Goal: Information Seeking & Learning: Learn about a topic

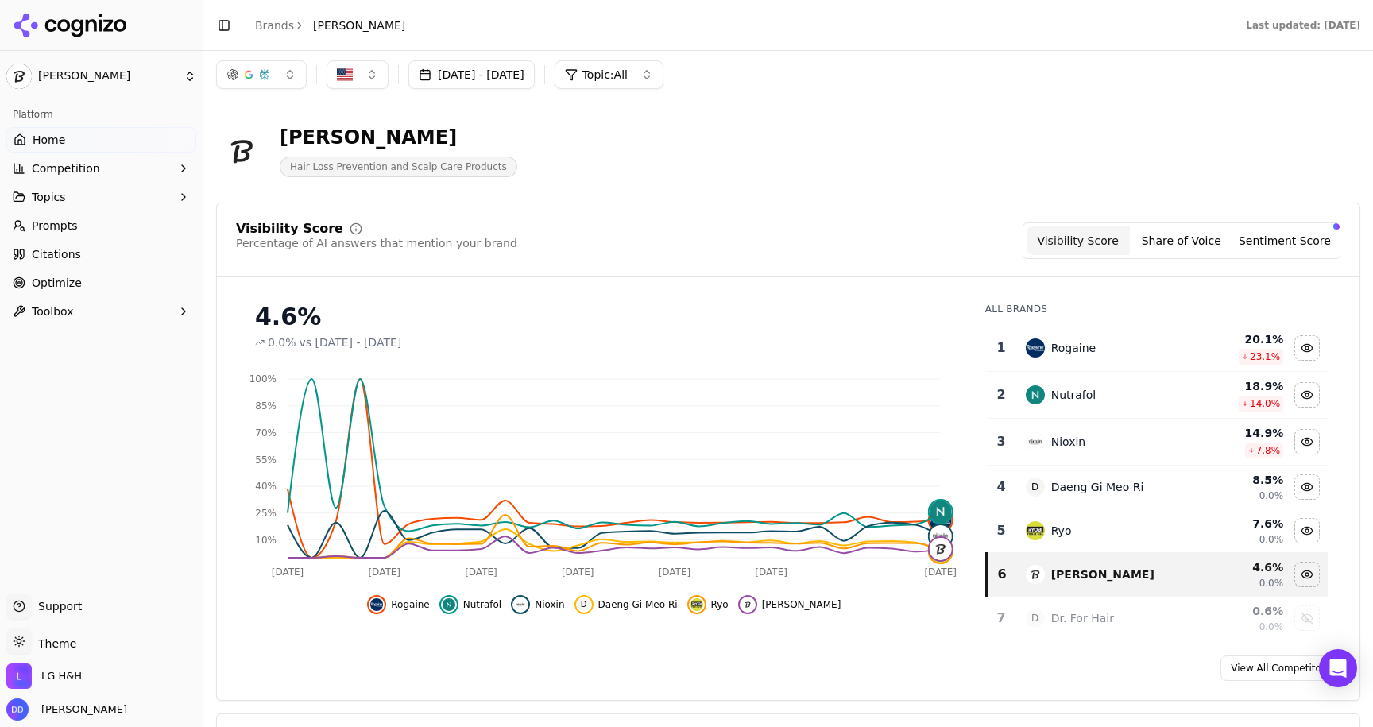
click at [483, 25] on div "Last updated: [DATE]" at bounding box center [898, 25] width 949 height 13
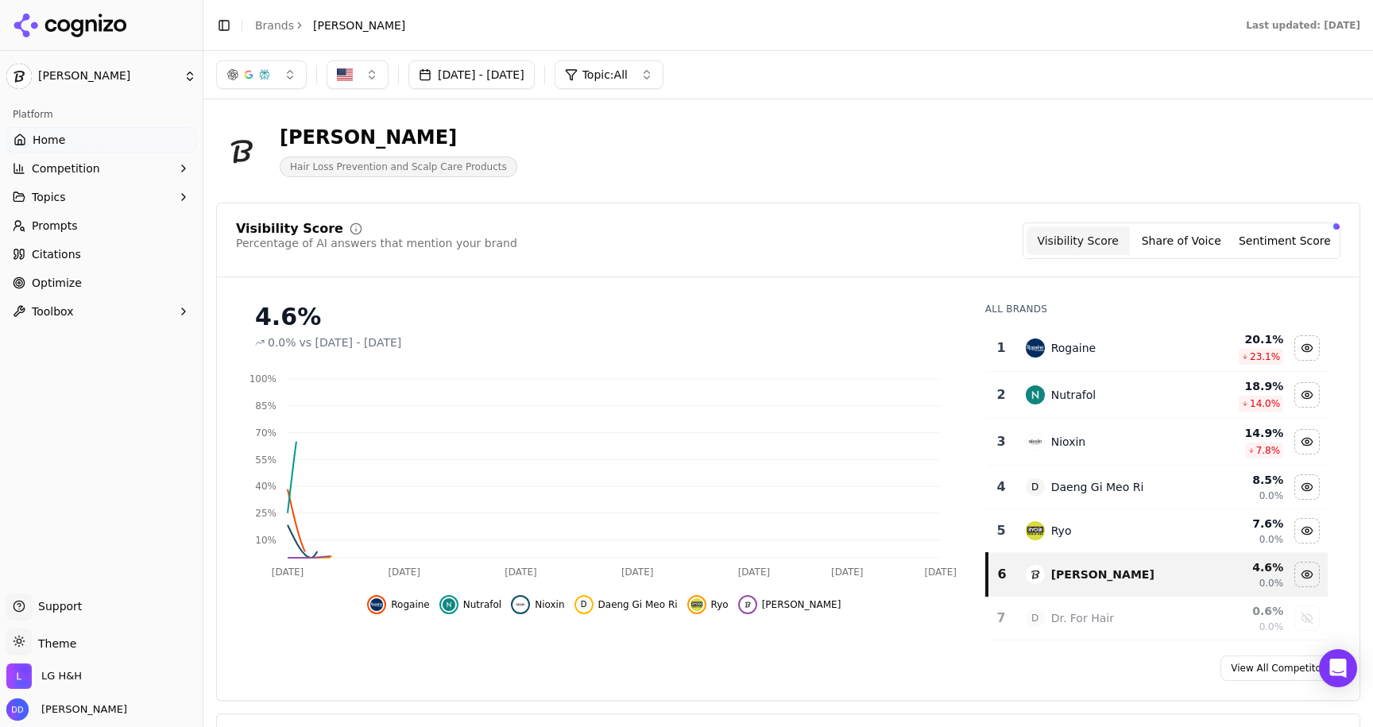
click at [100, 288] on link "Optimize" at bounding box center [101, 282] width 190 height 25
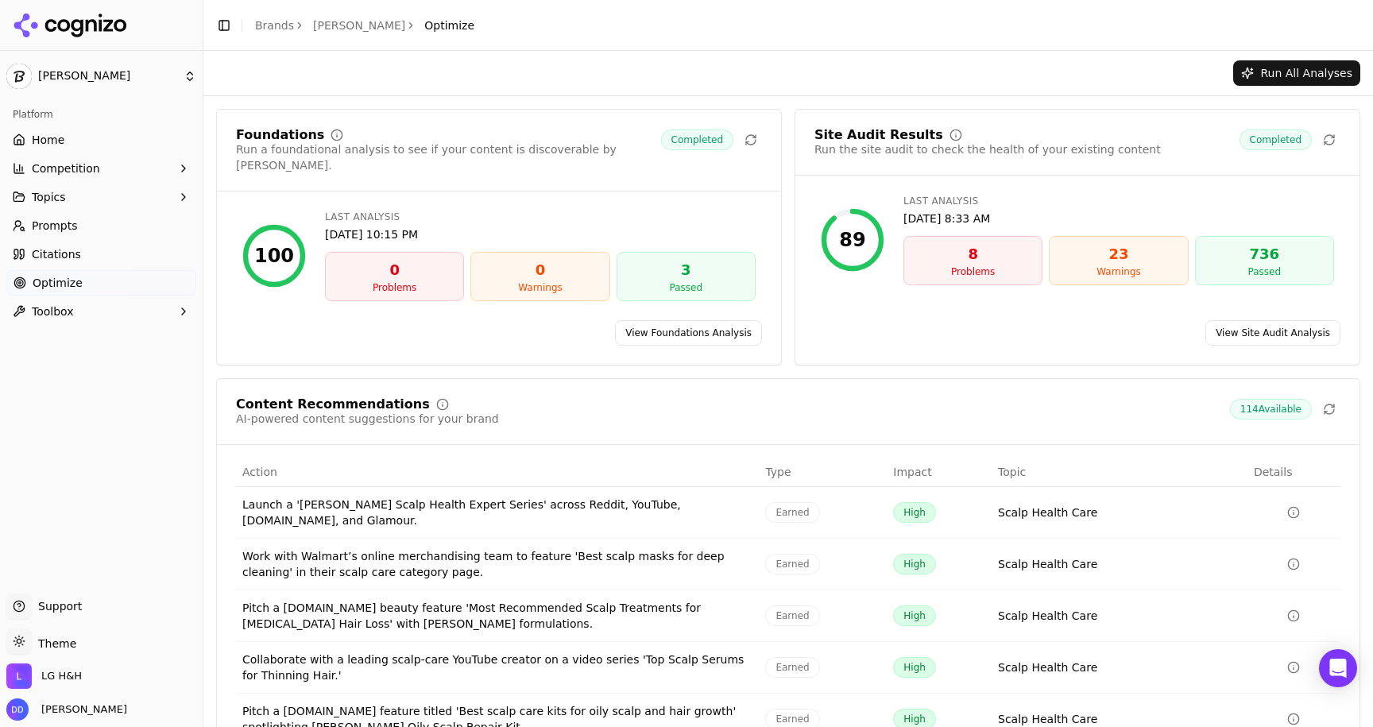
click at [1244, 320] on link "View Site Audit Analysis" at bounding box center [1272, 332] width 135 height 25
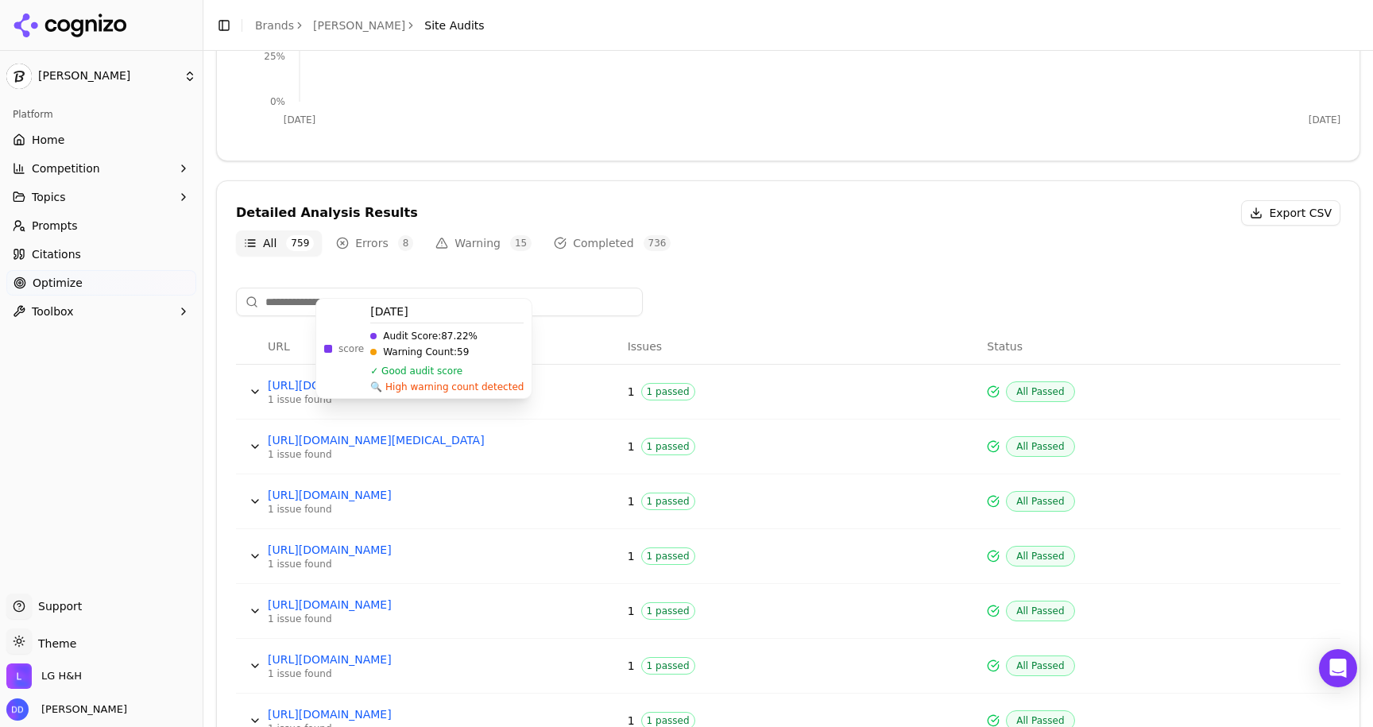
scroll to position [396, 0]
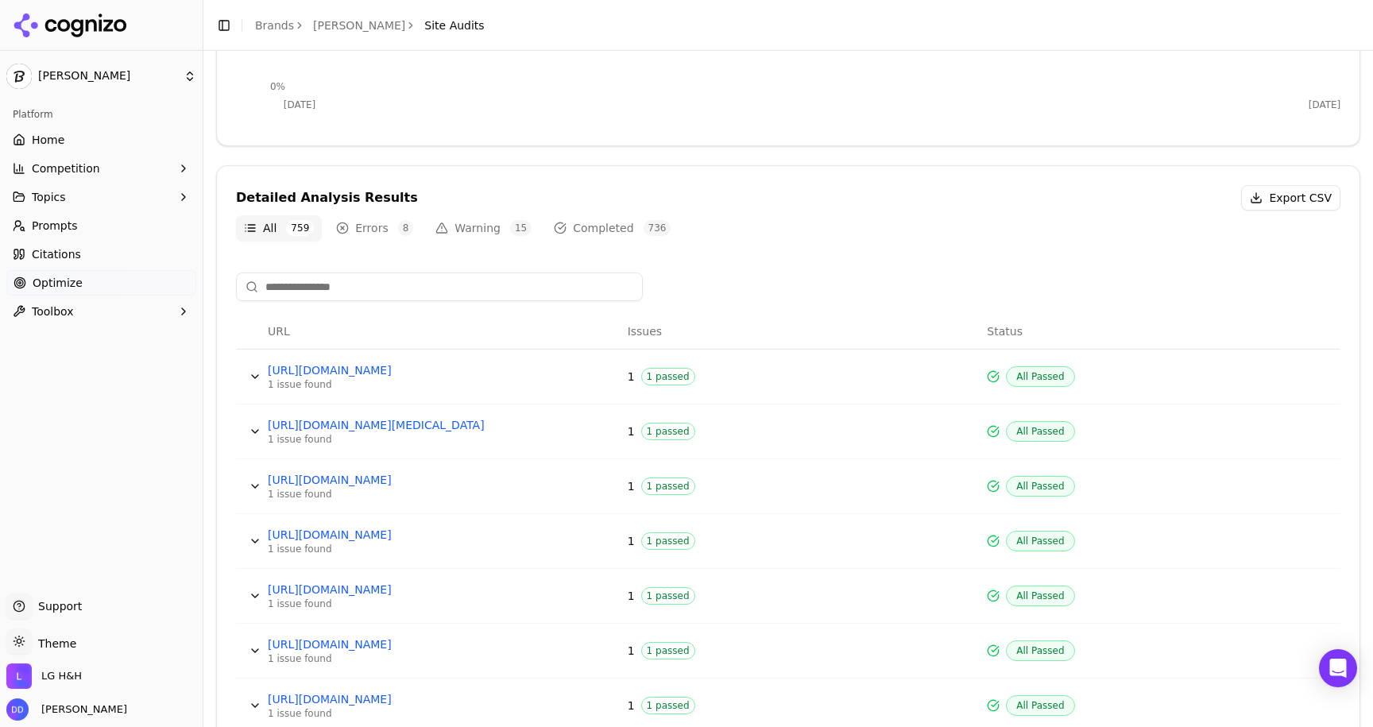
click at [477, 230] on button "Warning 15" at bounding box center [483, 227] width 112 height 25
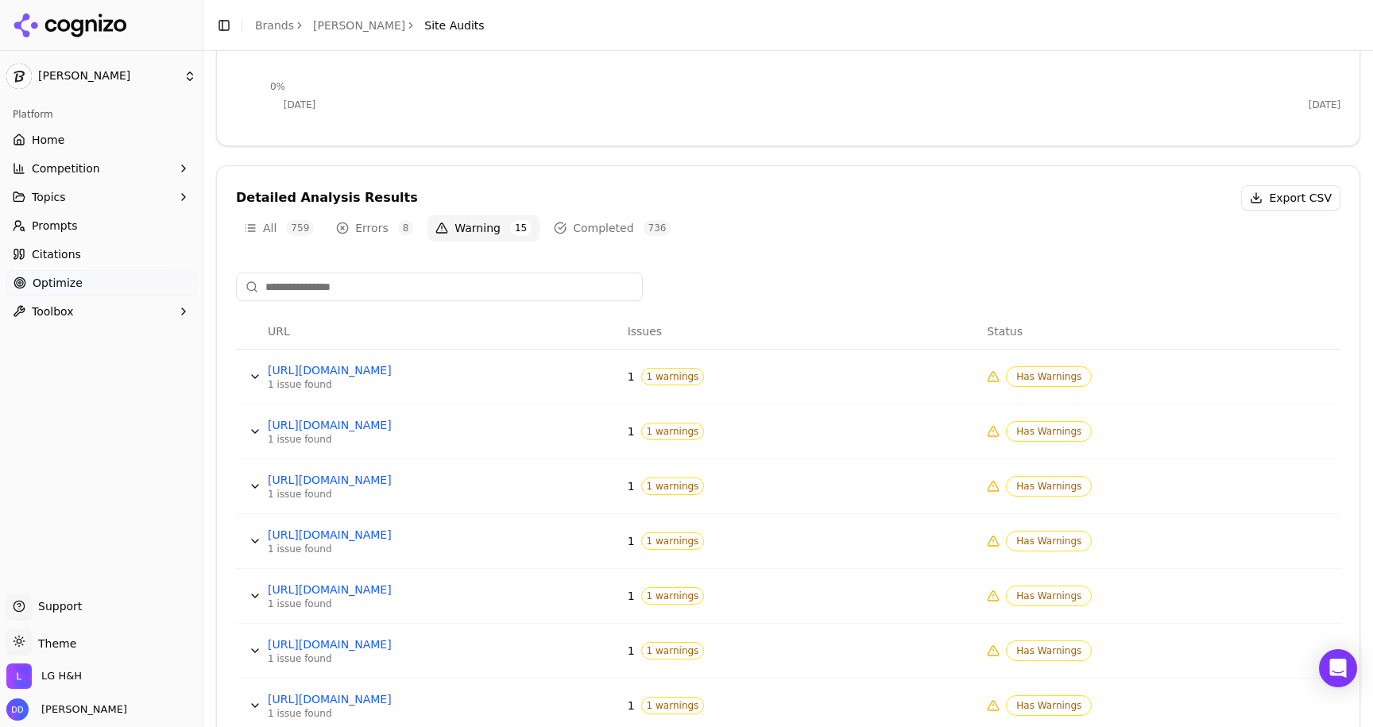
click at [354, 230] on button "Errors 8" at bounding box center [374, 227] width 93 height 25
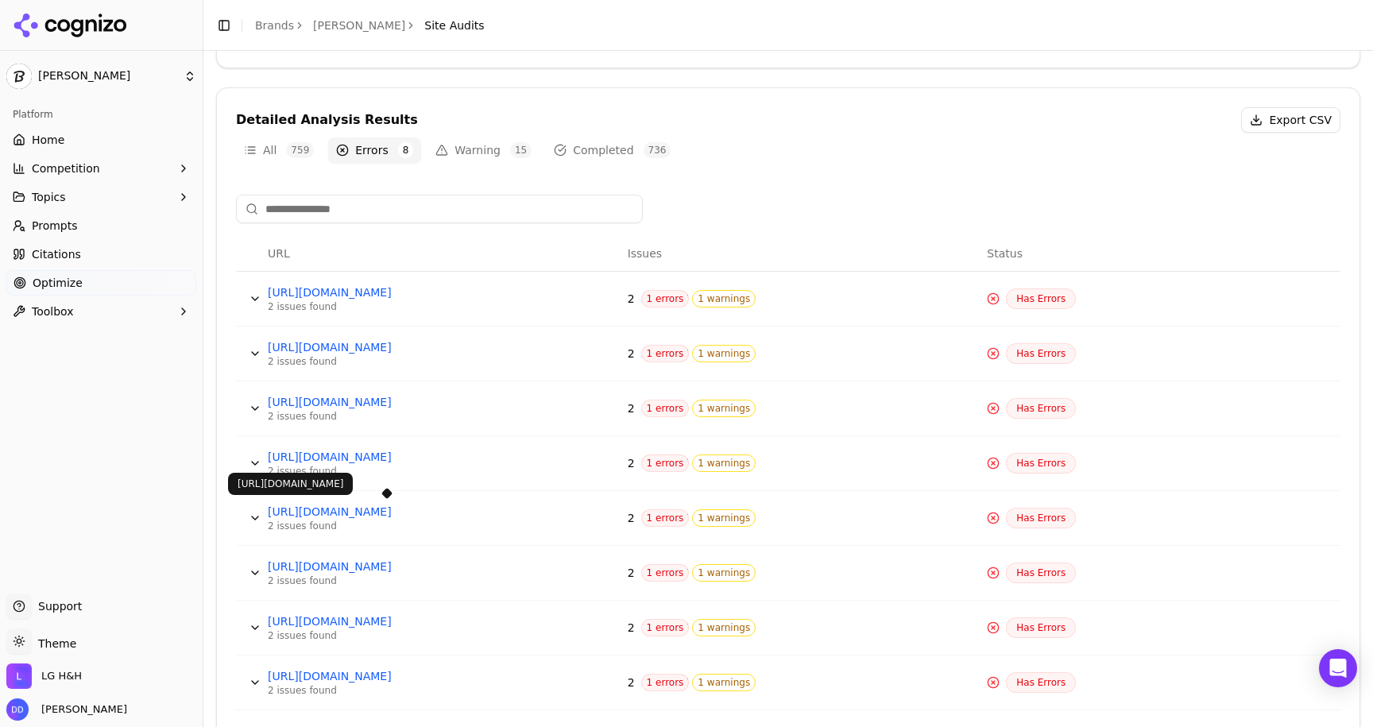
scroll to position [503, 0]
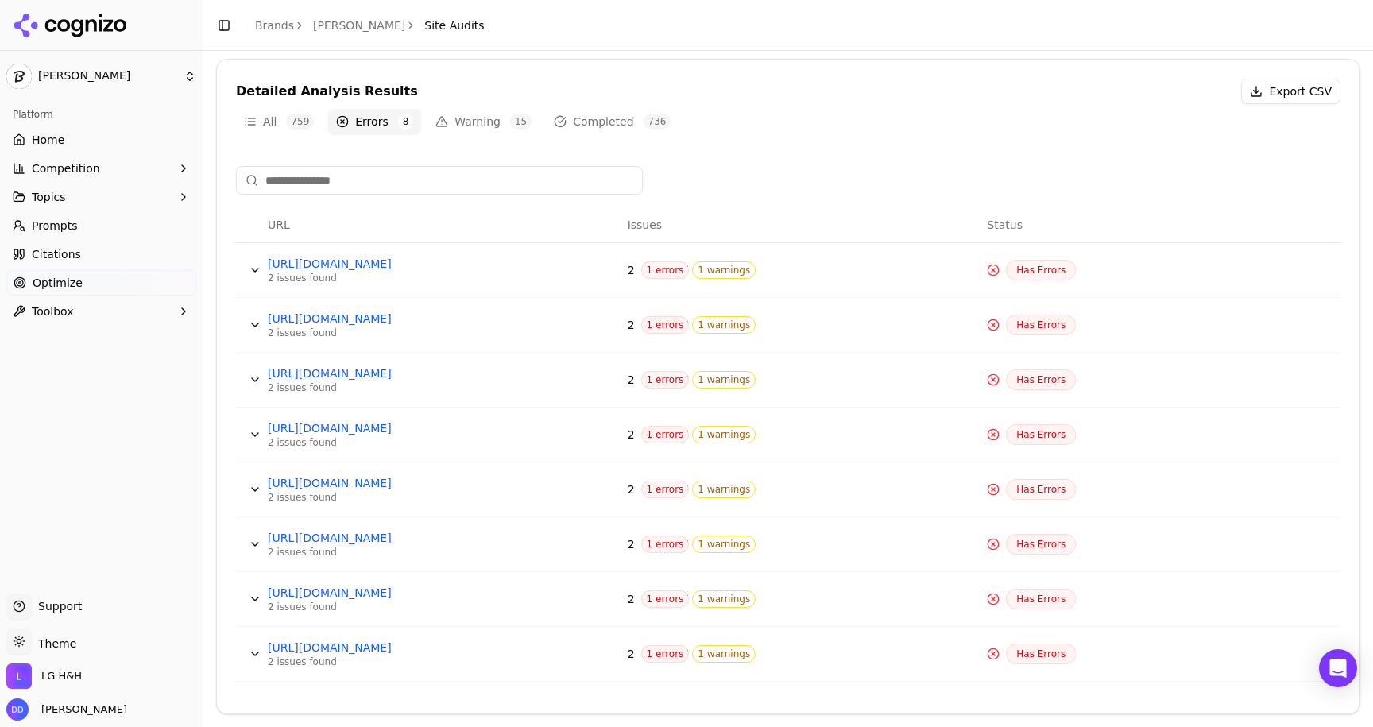
click at [553, 326] on td "https://dev.lgbeauty.com/sitemap.xml 2 issues found" at bounding box center [441, 325] width 360 height 55
click at [257, 323] on button "Data table" at bounding box center [254, 324] width 25 height 25
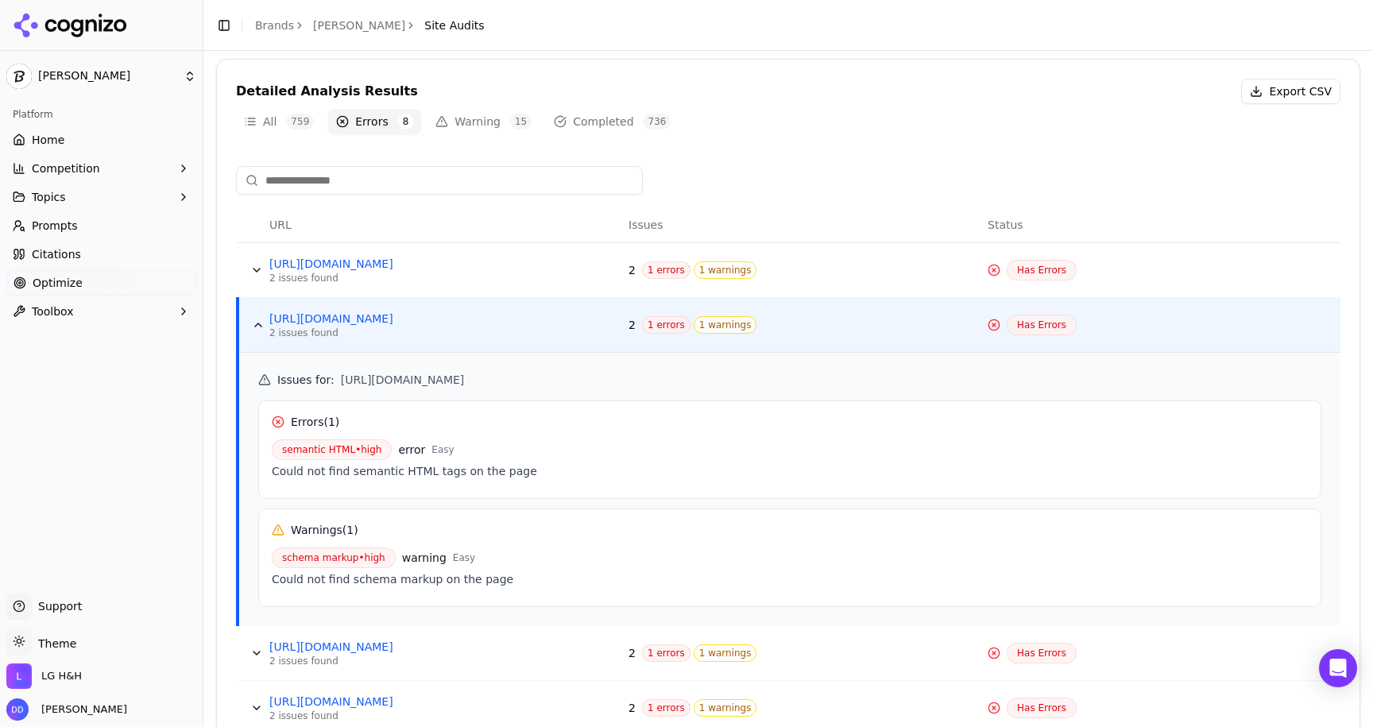
click at [256, 323] on button "Data table" at bounding box center [258, 324] width 25 height 25
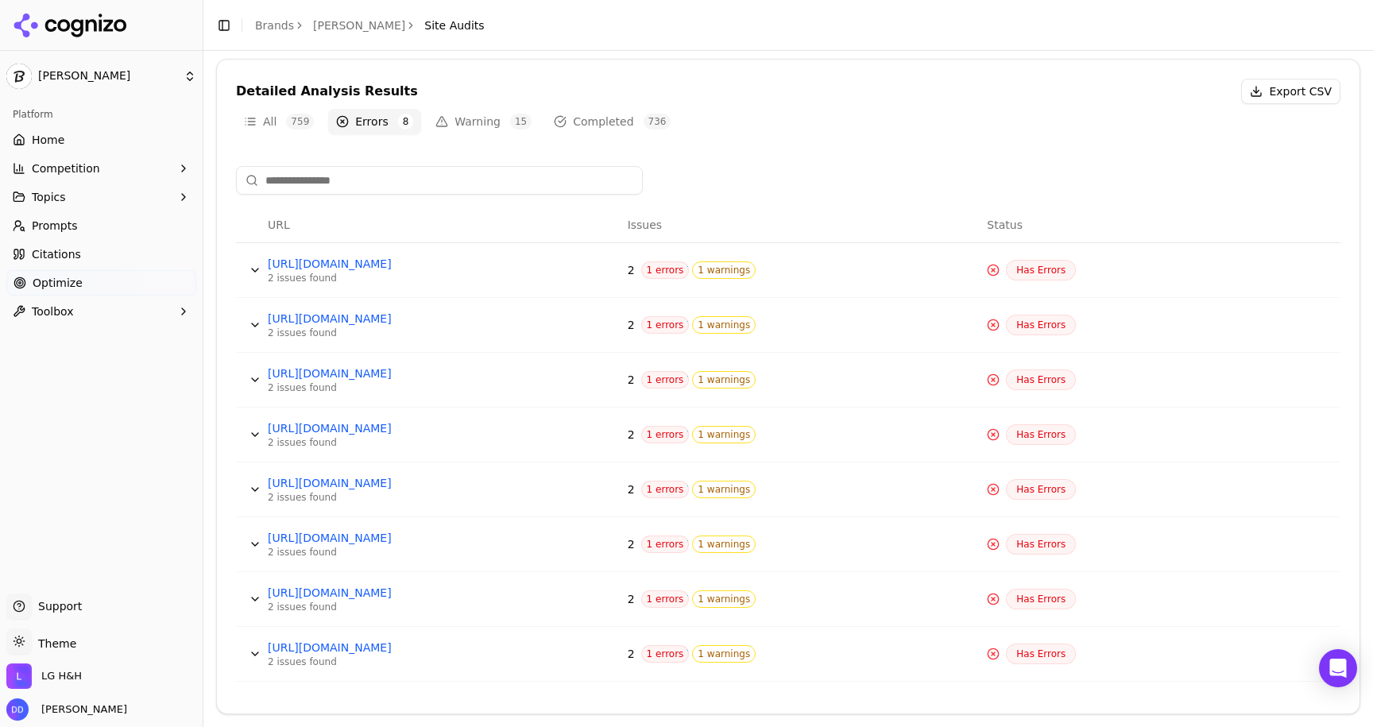
click at [255, 324] on button "Data table" at bounding box center [254, 324] width 25 height 25
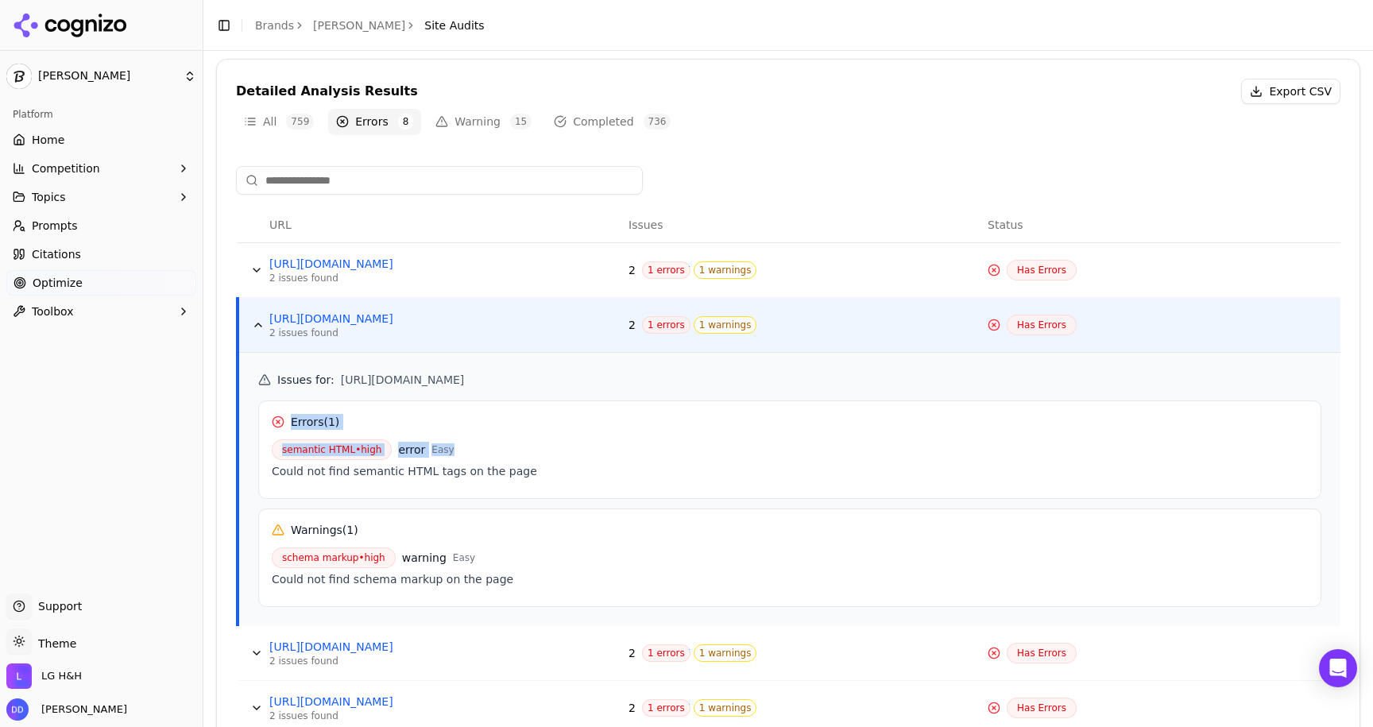
drag, startPoint x: 271, startPoint y: 420, endPoint x: 614, endPoint y: 452, distance: 344.8
click at [614, 452] on div "Errors ( 1 ) semantic HTML • high error Easy Could not find semantic HTML tags …" at bounding box center [789, 449] width 1063 height 99
click at [574, 470] on div "Could not find semantic HTML tags on the page" at bounding box center [790, 471] width 1036 height 16
drag, startPoint x: 275, startPoint y: 448, endPoint x: 441, endPoint y: 447, distance: 166.1
click at [442, 447] on div "semantic HTML • high error Easy" at bounding box center [790, 449] width 1036 height 21
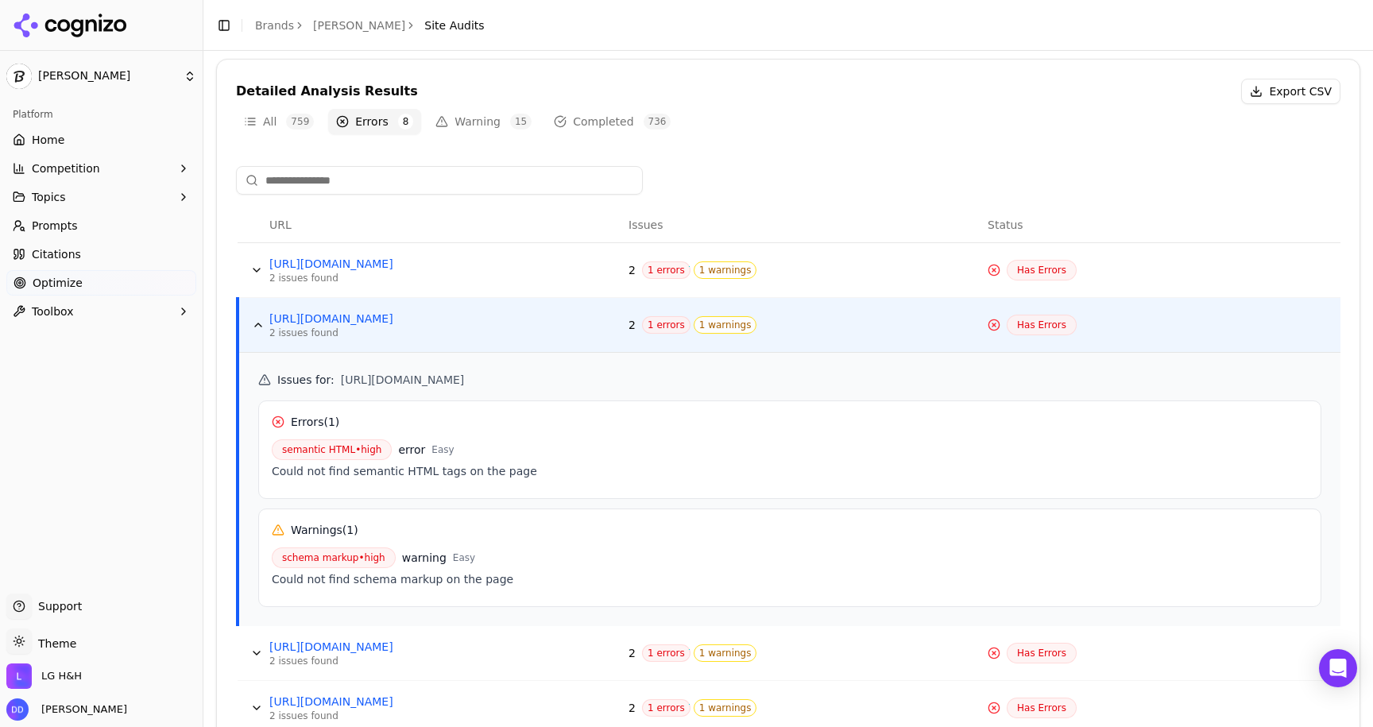
click at [432, 466] on div "Could not find semantic HTML tags on the page" at bounding box center [790, 471] width 1036 height 16
drag, startPoint x: 300, startPoint y: 469, endPoint x: 511, endPoint y: 466, distance: 210.6
click at [512, 467] on div "Could not find semantic HTML tags on the page" at bounding box center [790, 471] width 1036 height 16
click at [393, 466] on div "Could not find semantic HTML tags on the page" at bounding box center [790, 471] width 1036 height 16
click at [421, 471] on div "Could not find semantic HTML tags on the page" at bounding box center [790, 471] width 1036 height 16
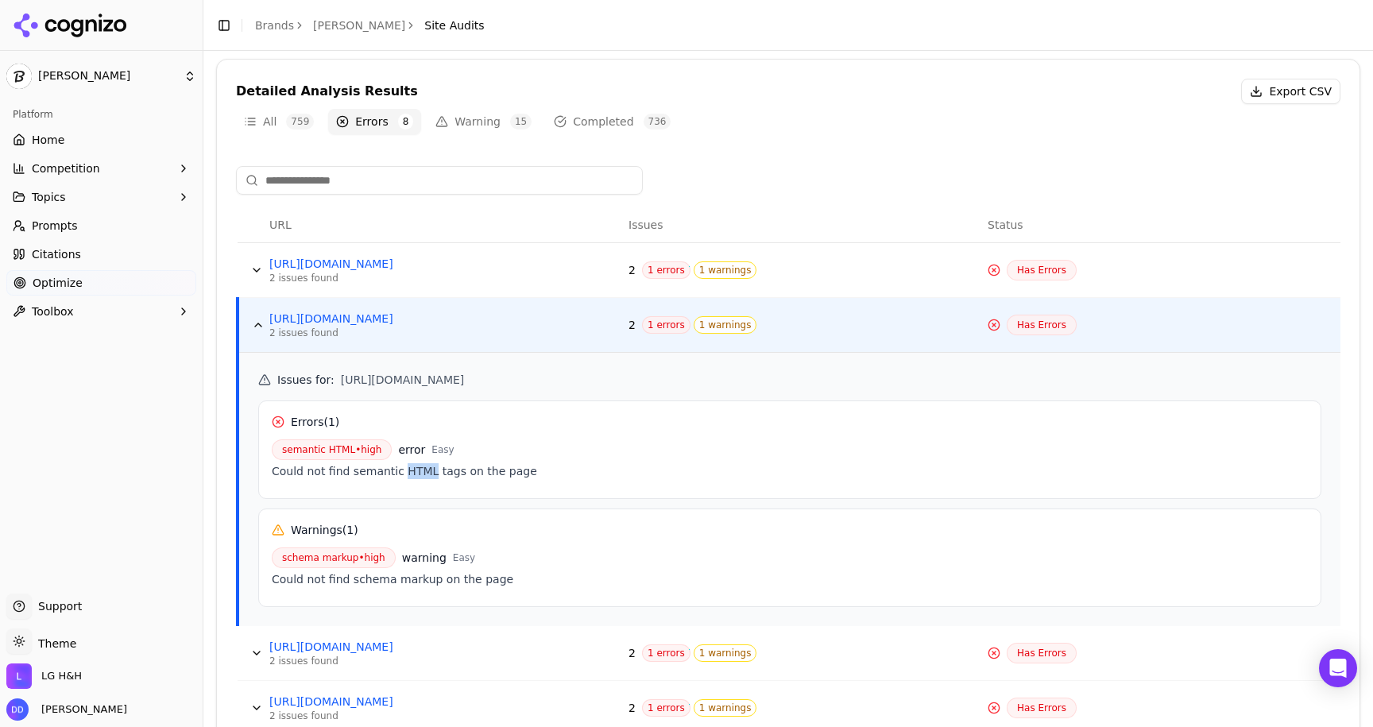
click at [421, 471] on div "Could not find semantic HTML tags on the page" at bounding box center [790, 471] width 1036 height 16
click at [455, 471] on div "Could not find semantic HTML tags on the page" at bounding box center [790, 471] width 1036 height 16
click at [361, 573] on div "Could not find schema markup on the page" at bounding box center [790, 579] width 1036 height 16
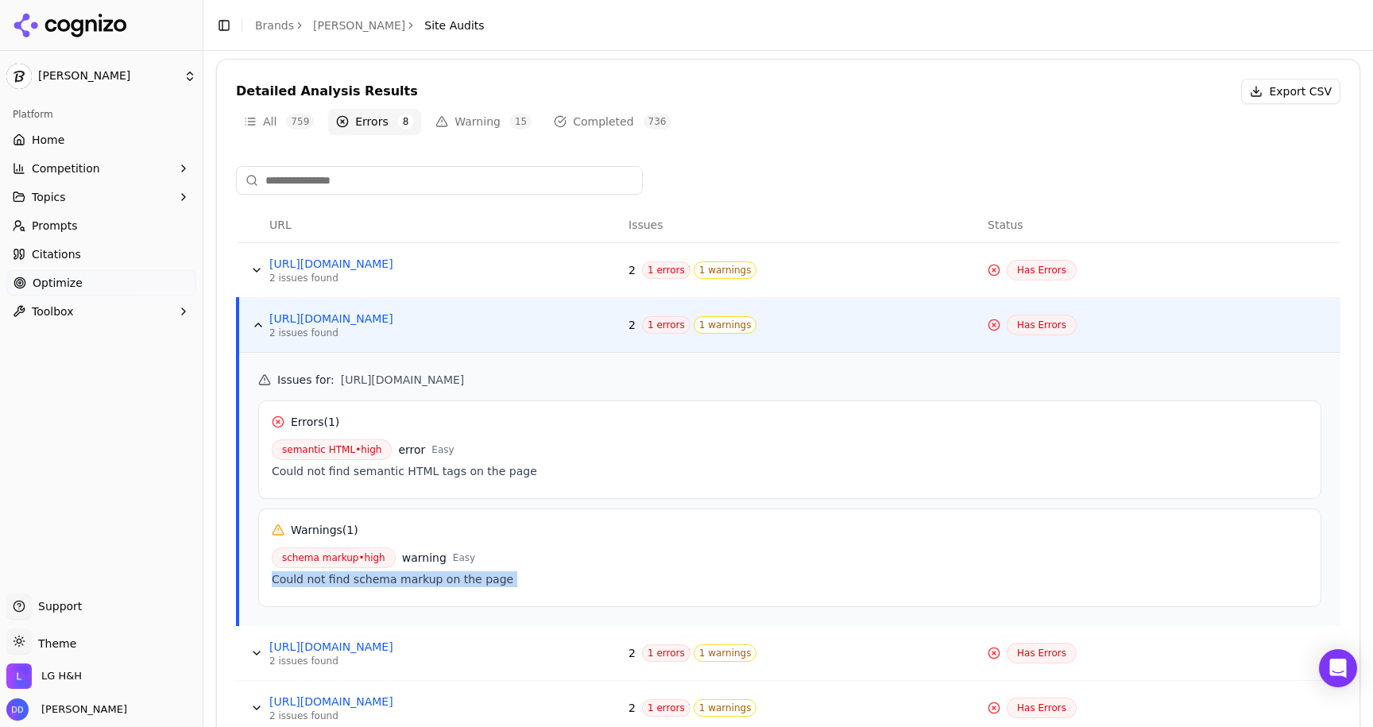
click at [361, 573] on div "Could not find schema markup on the page" at bounding box center [790, 579] width 1036 height 16
click at [412, 575] on div "Could not find schema markup on the page" at bounding box center [790, 579] width 1036 height 16
click at [256, 323] on button "Data table" at bounding box center [258, 324] width 25 height 25
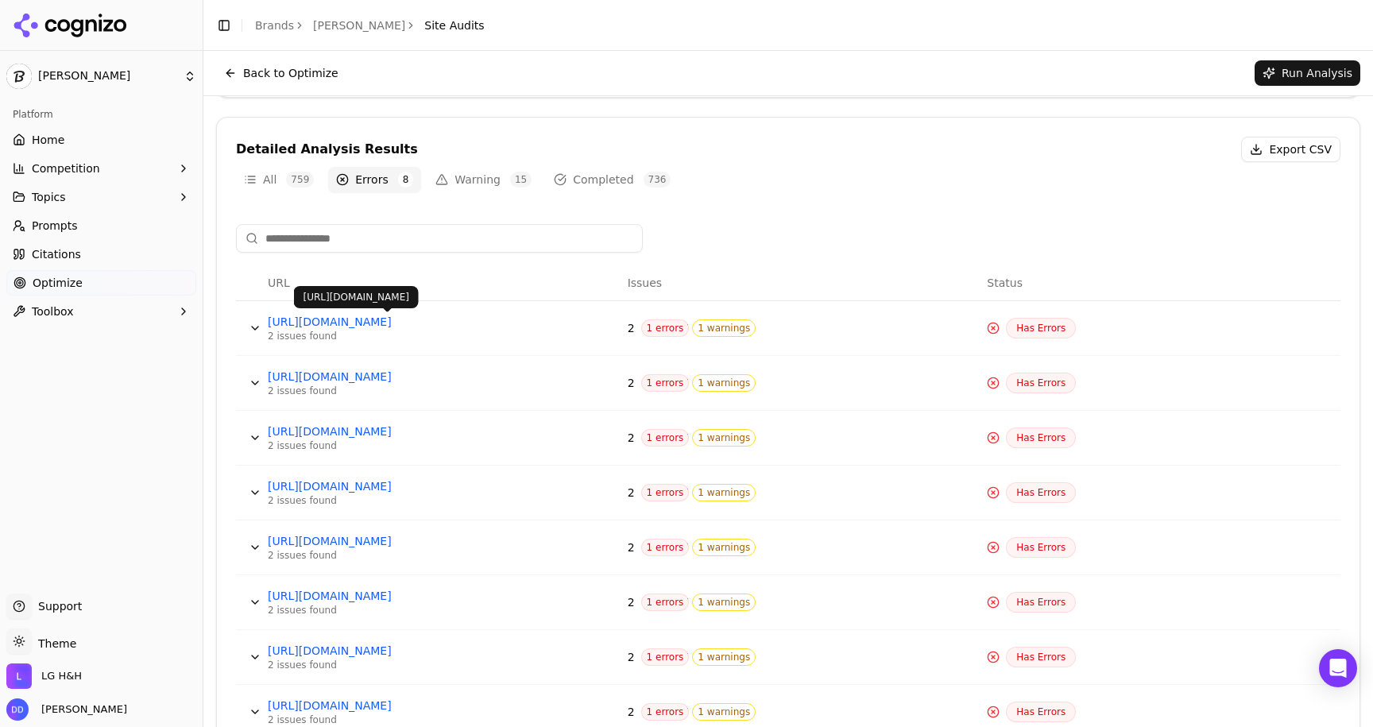
scroll to position [441, 0]
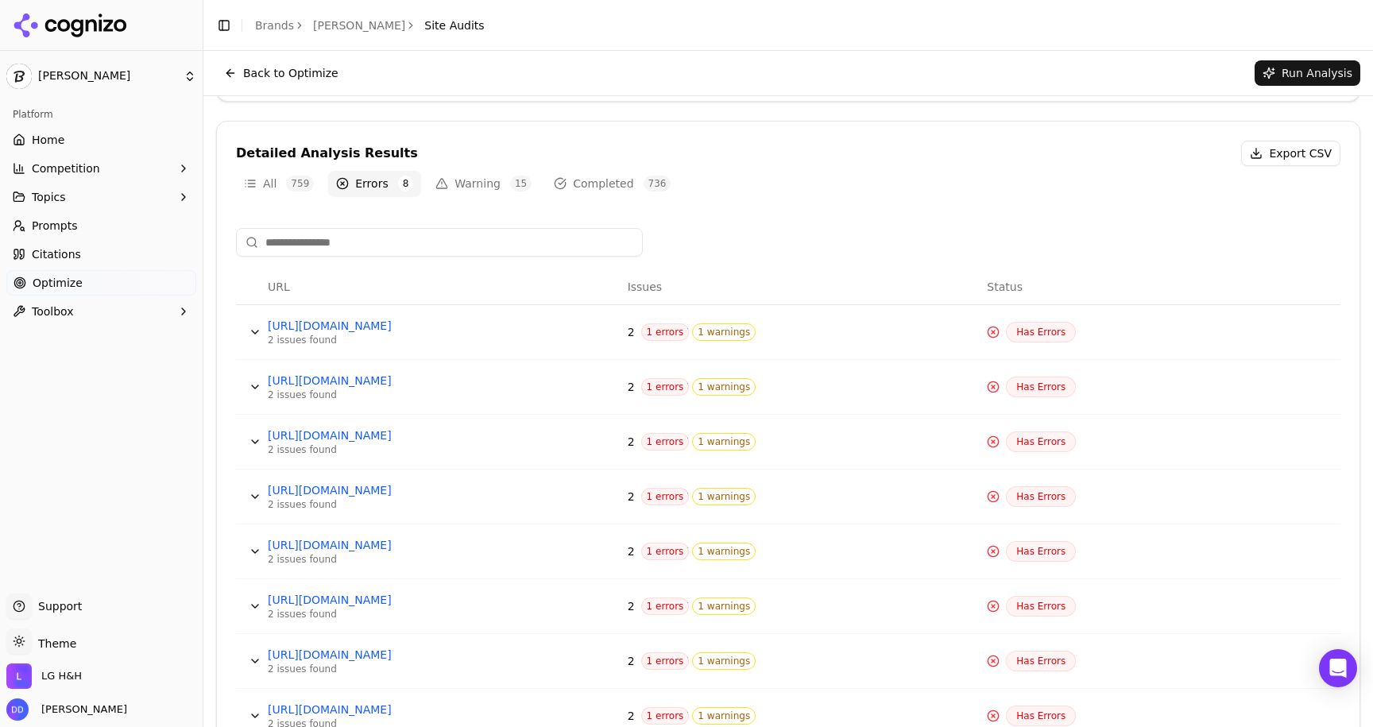
click at [256, 331] on button "Data table" at bounding box center [254, 331] width 25 height 25
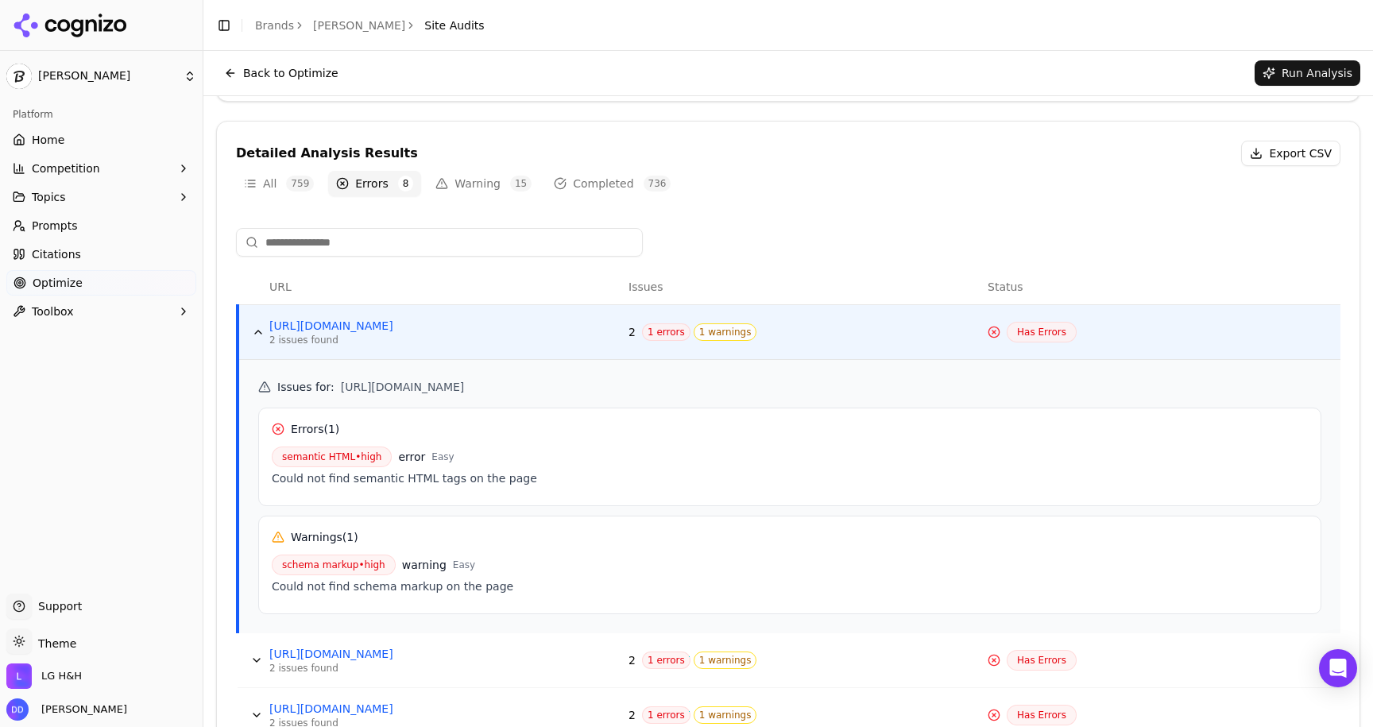
click at [256, 331] on button "Data table" at bounding box center [258, 331] width 25 height 25
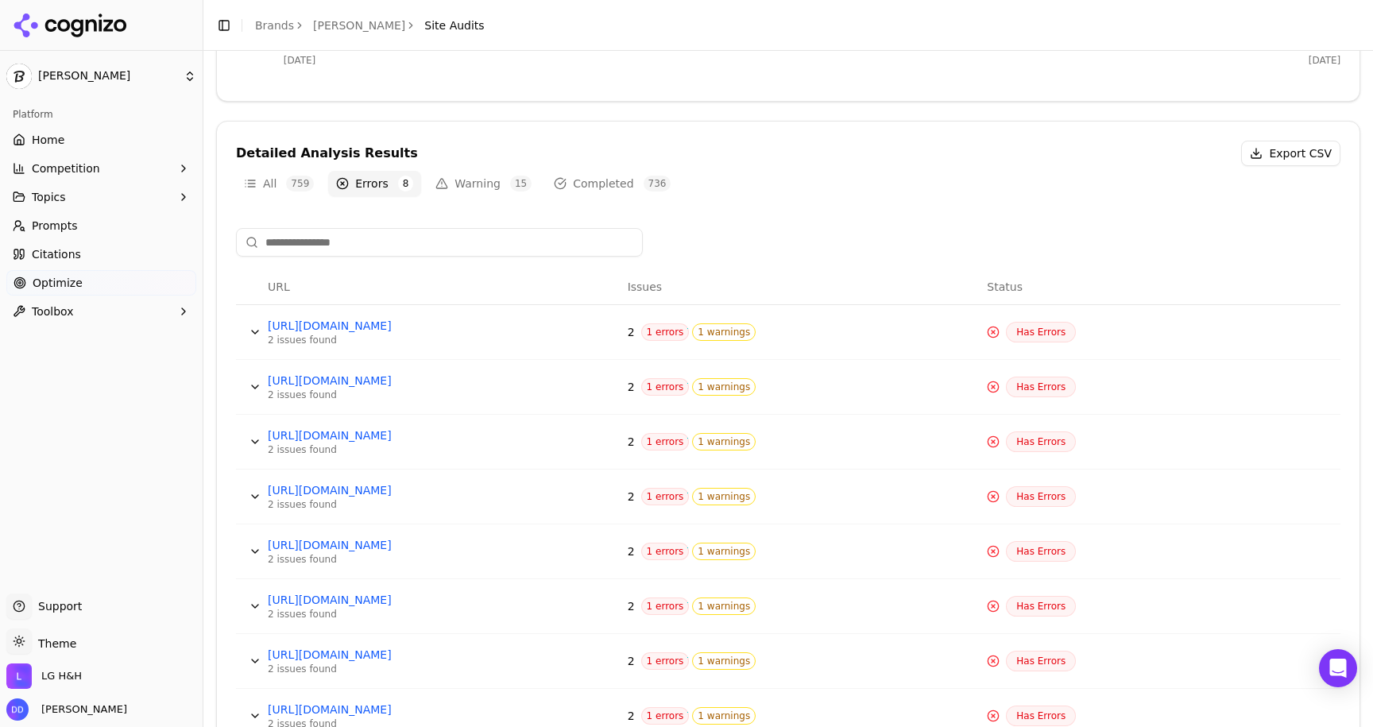
scroll to position [503, 0]
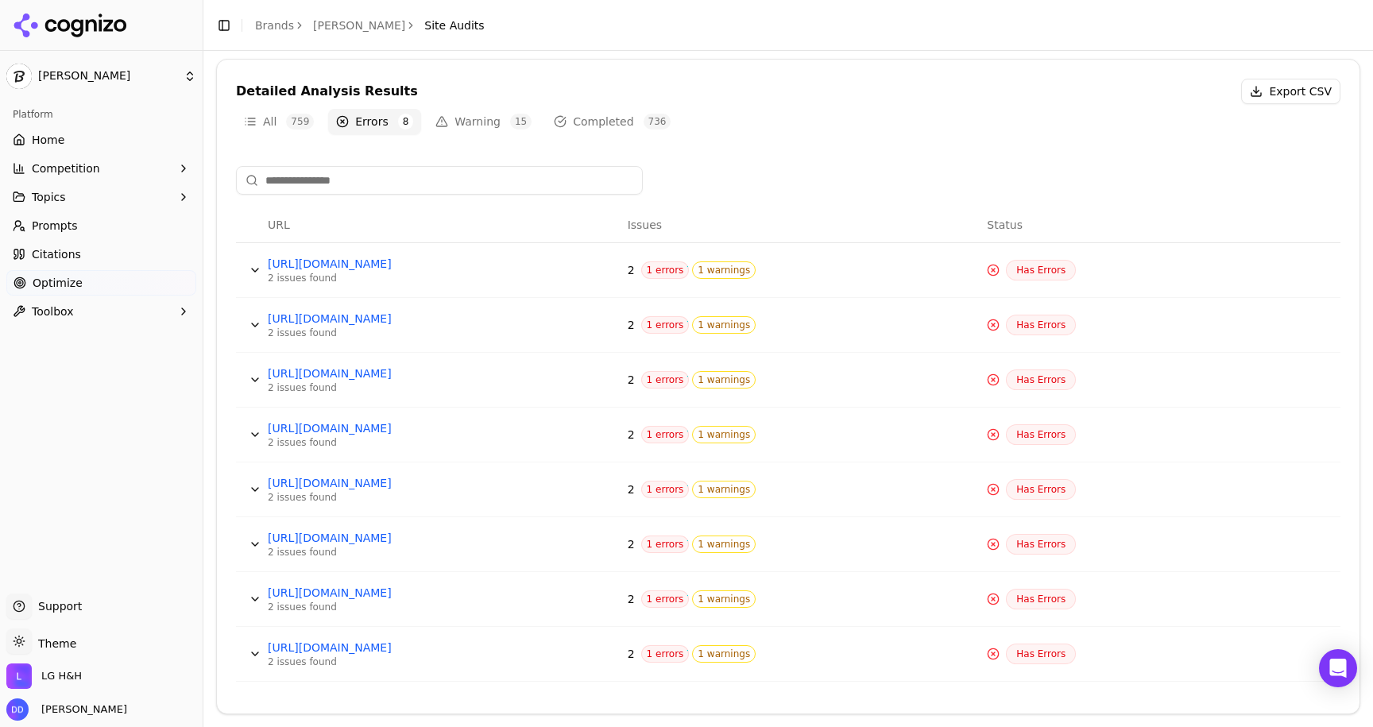
click at [460, 123] on button "Warning 15" at bounding box center [483, 121] width 112 height 25
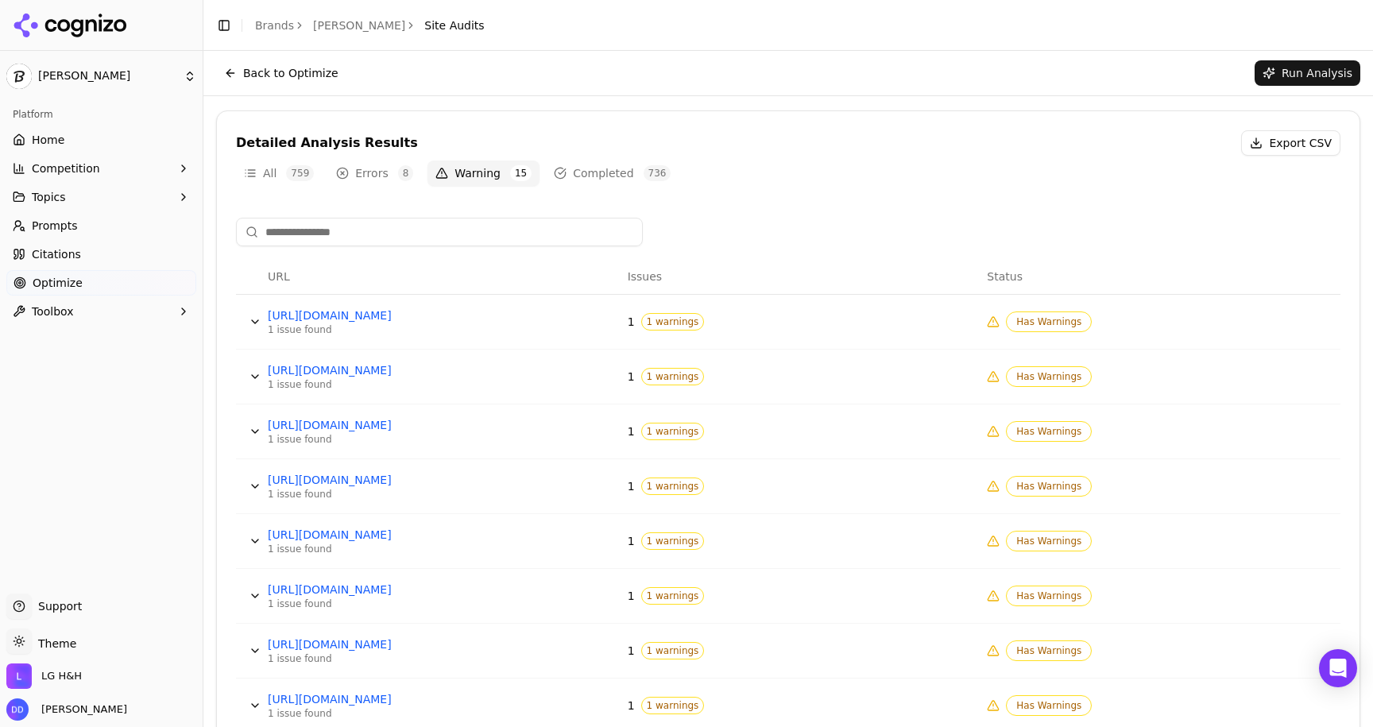
scroll to position [423, 0]
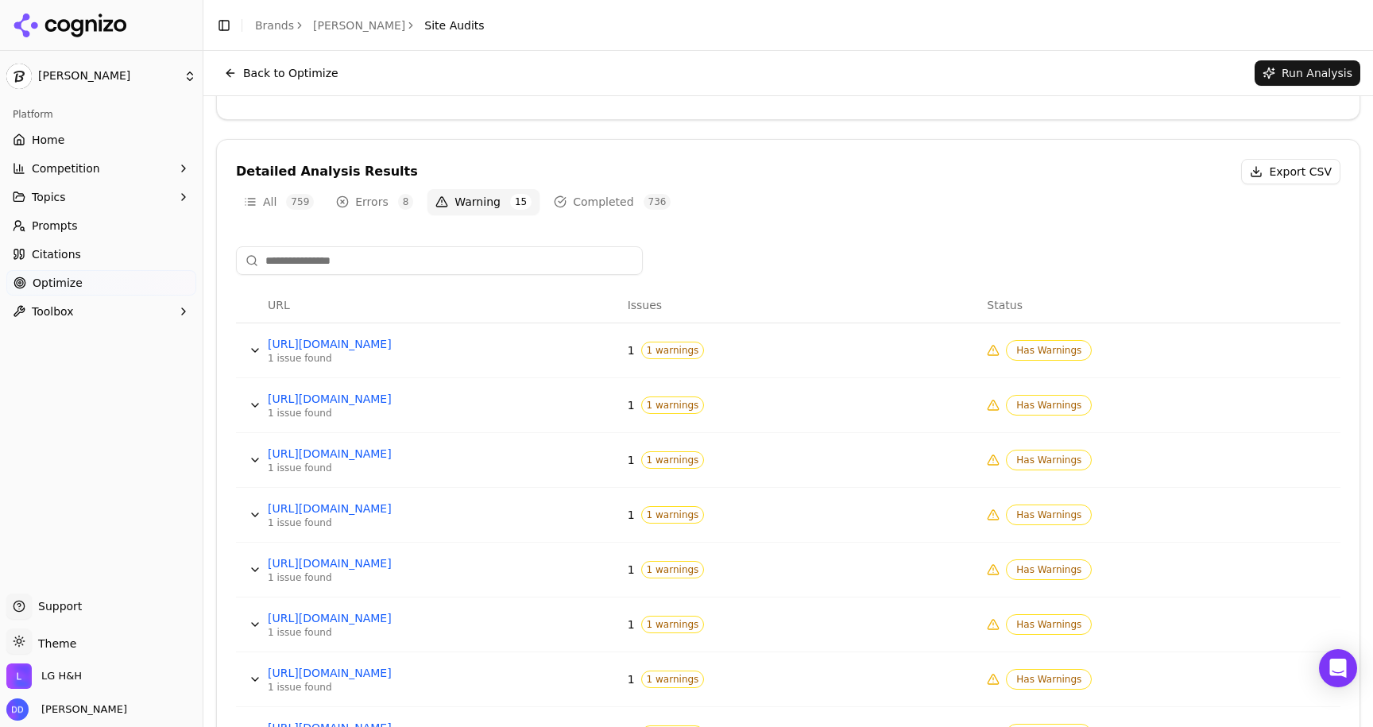
click at [373, 195] on button "Errors 8" at bounding box center [374, 201] width 93 height 25
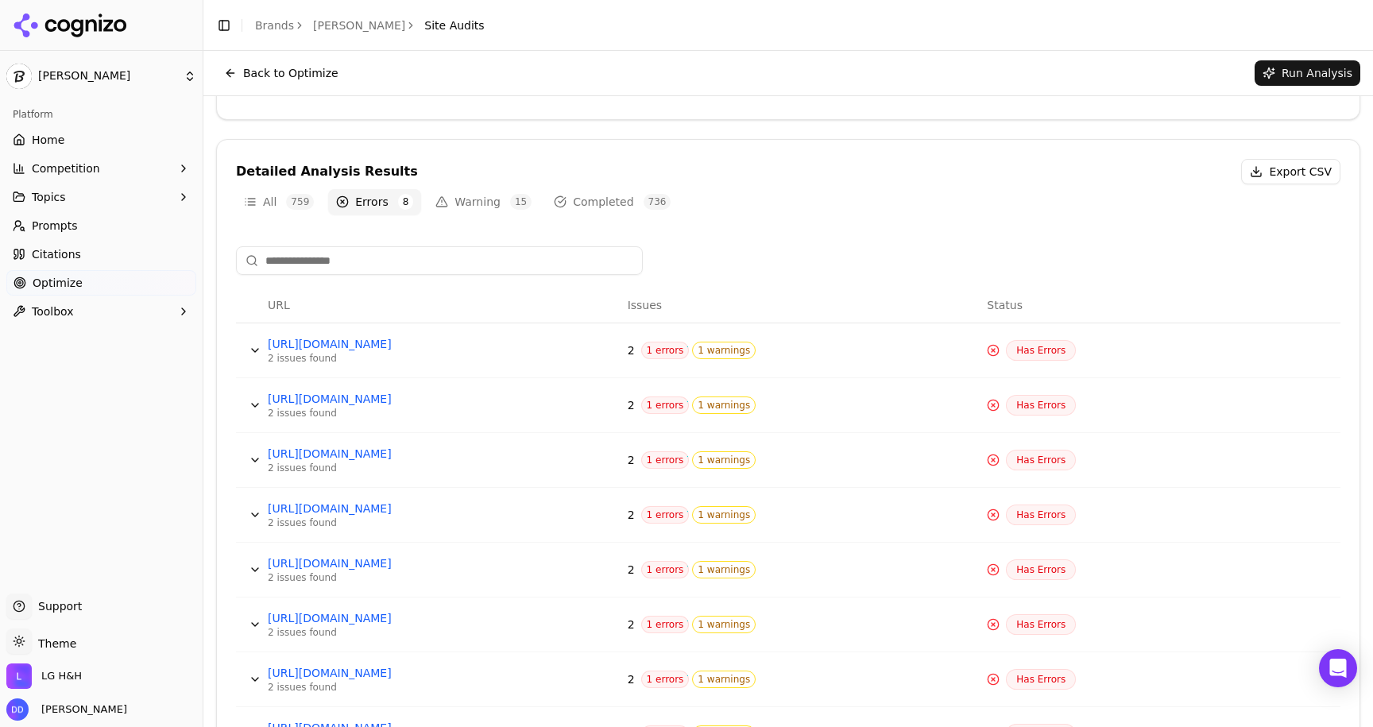
scroll to position [503, 0]
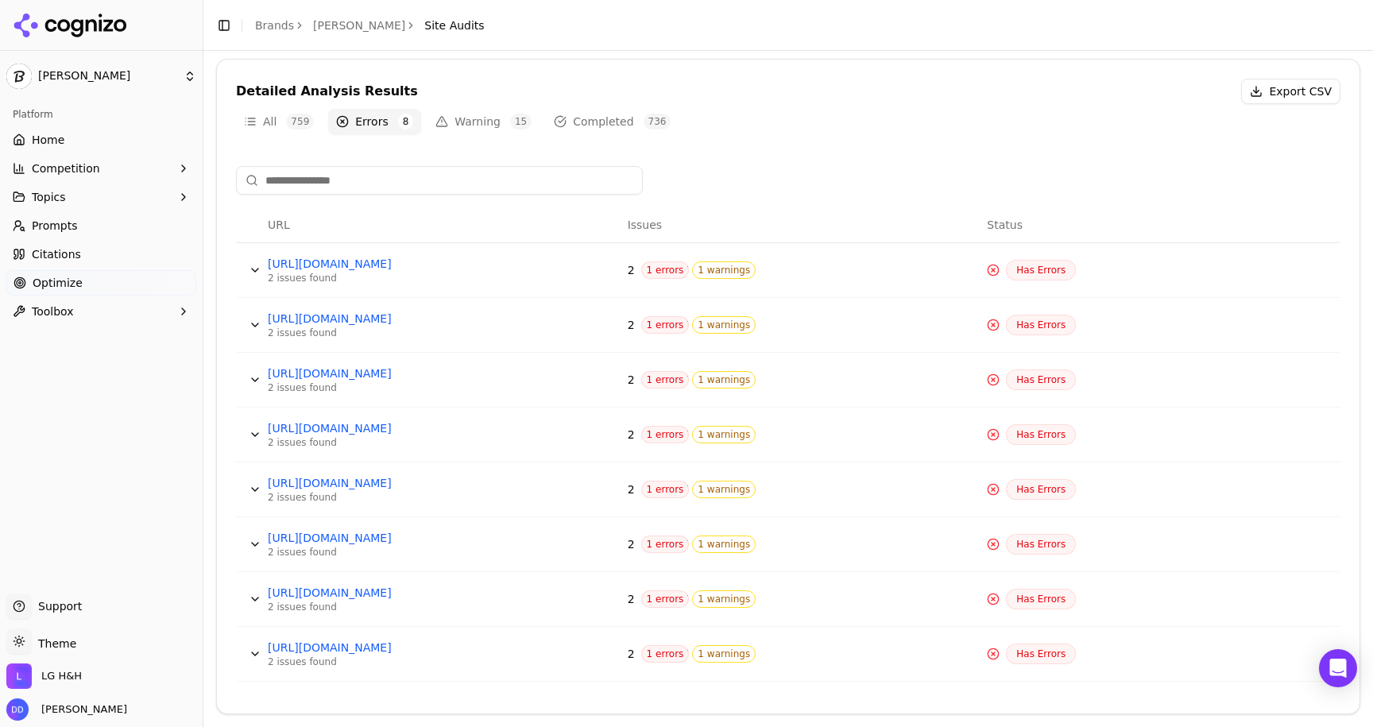
click at [469, 125] on button "Warning 15" at bounding box center [483, 121] width 112 height 25
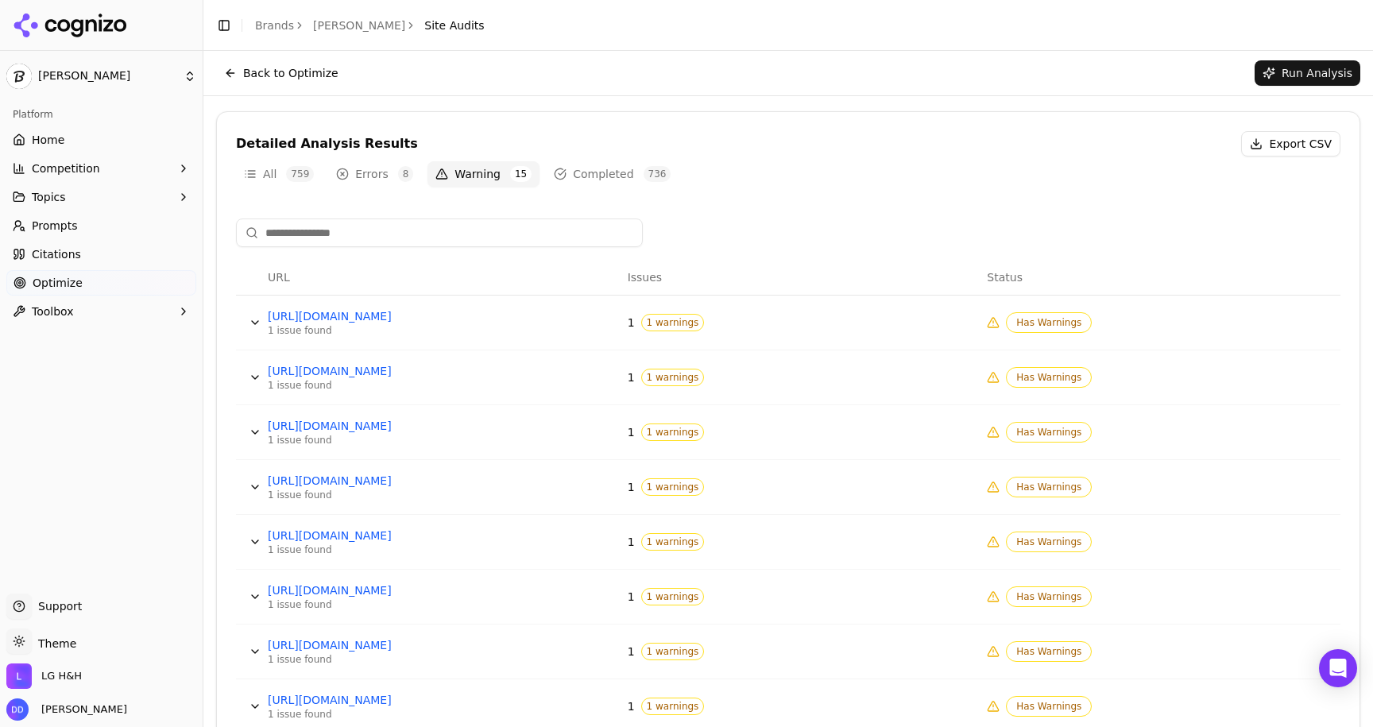
scroll to position [353, 0]
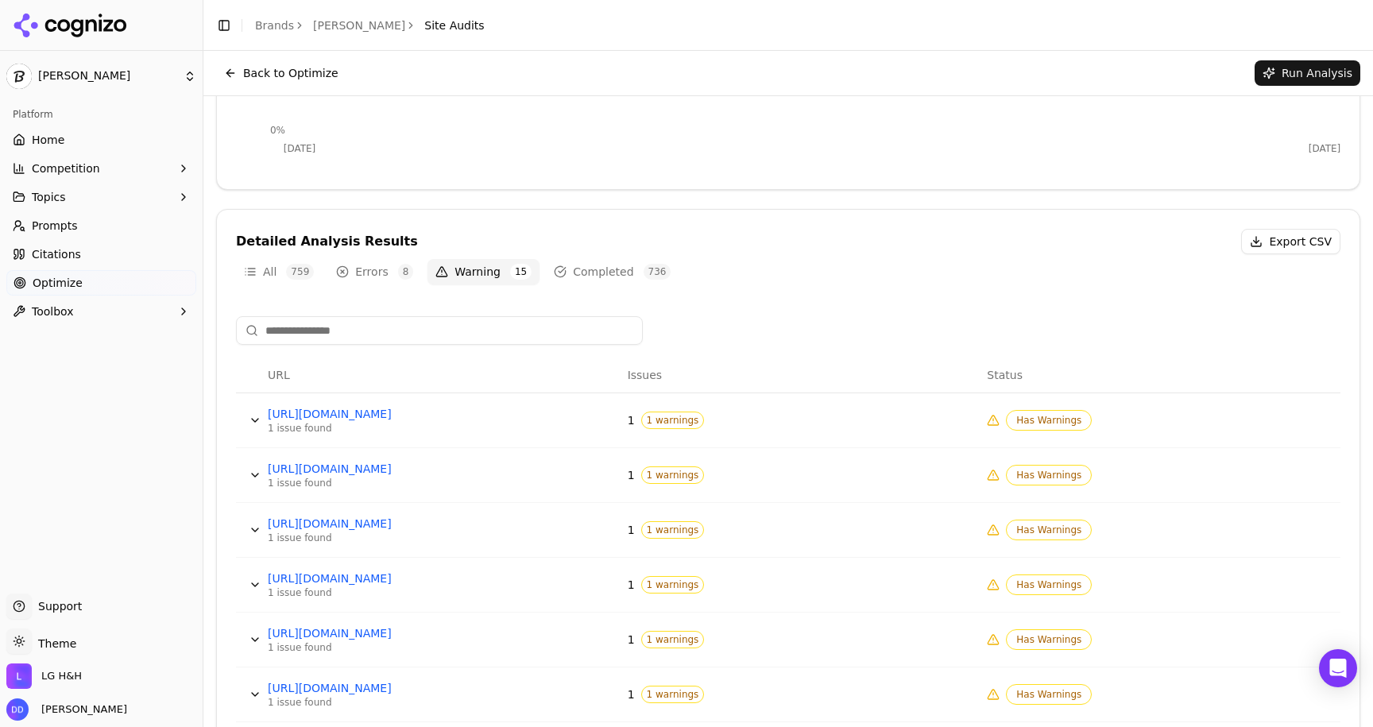
click at [381, 275] on button "Errors 8" at bounding box center [374, 271] width 93 height 25
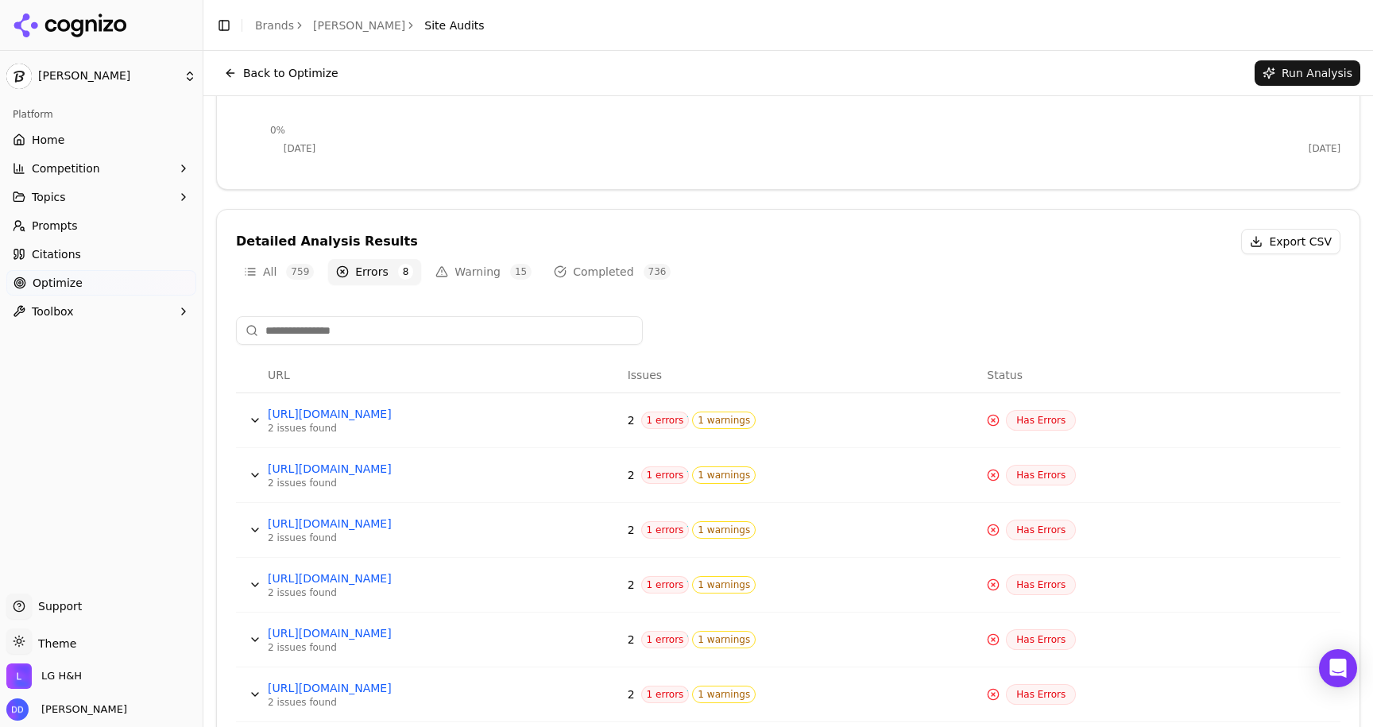
scroll to position [358, 0]
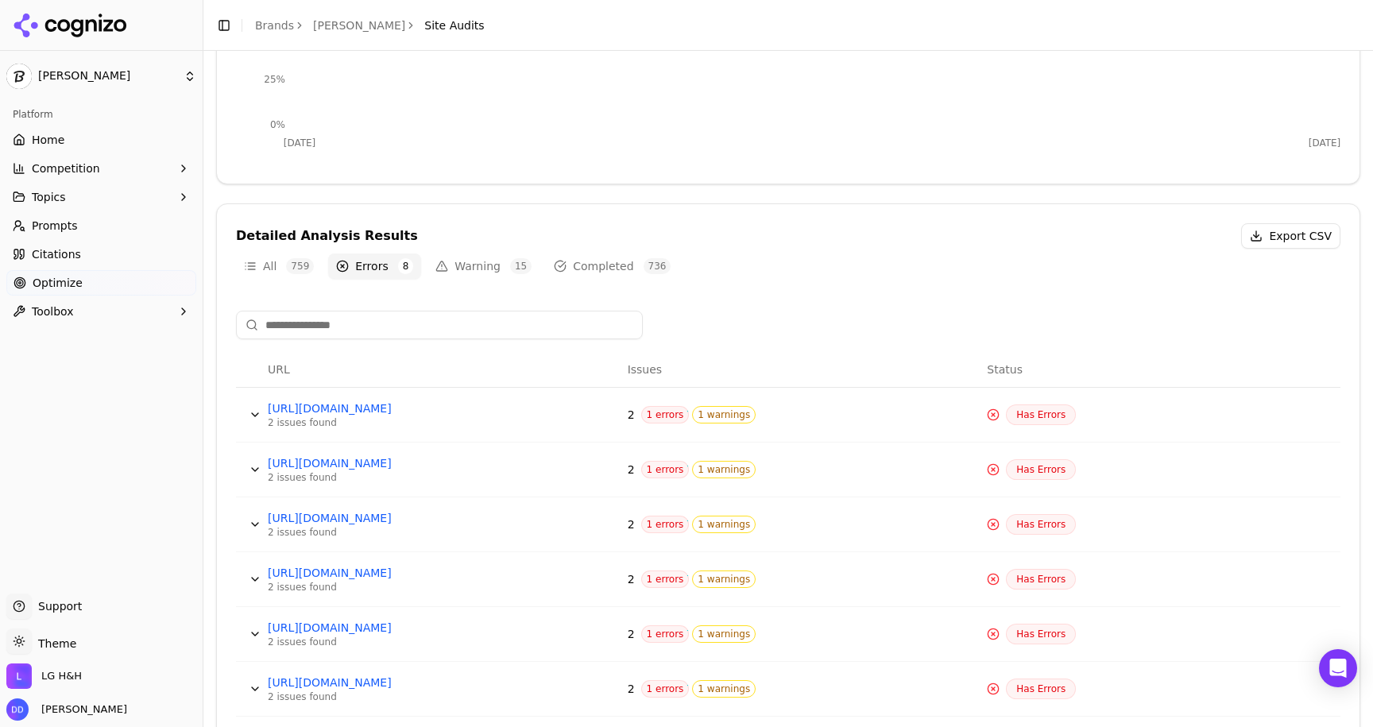
click at [868, 292] on div "Detailed Analysis Results Export CSV All 759 Errors 8 Warning 15 Completed 736 …" at bounding box center [788, 531] width 1144 height 656
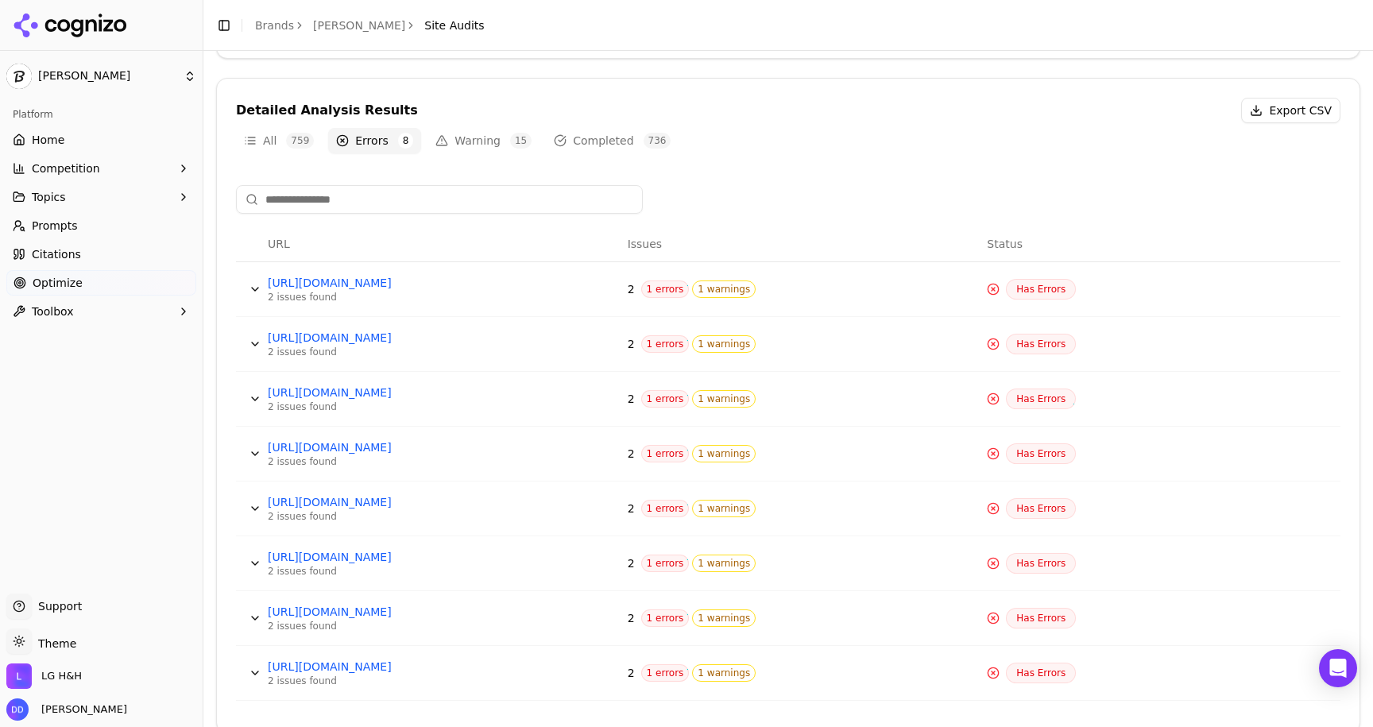
scroll to position [503, 0]
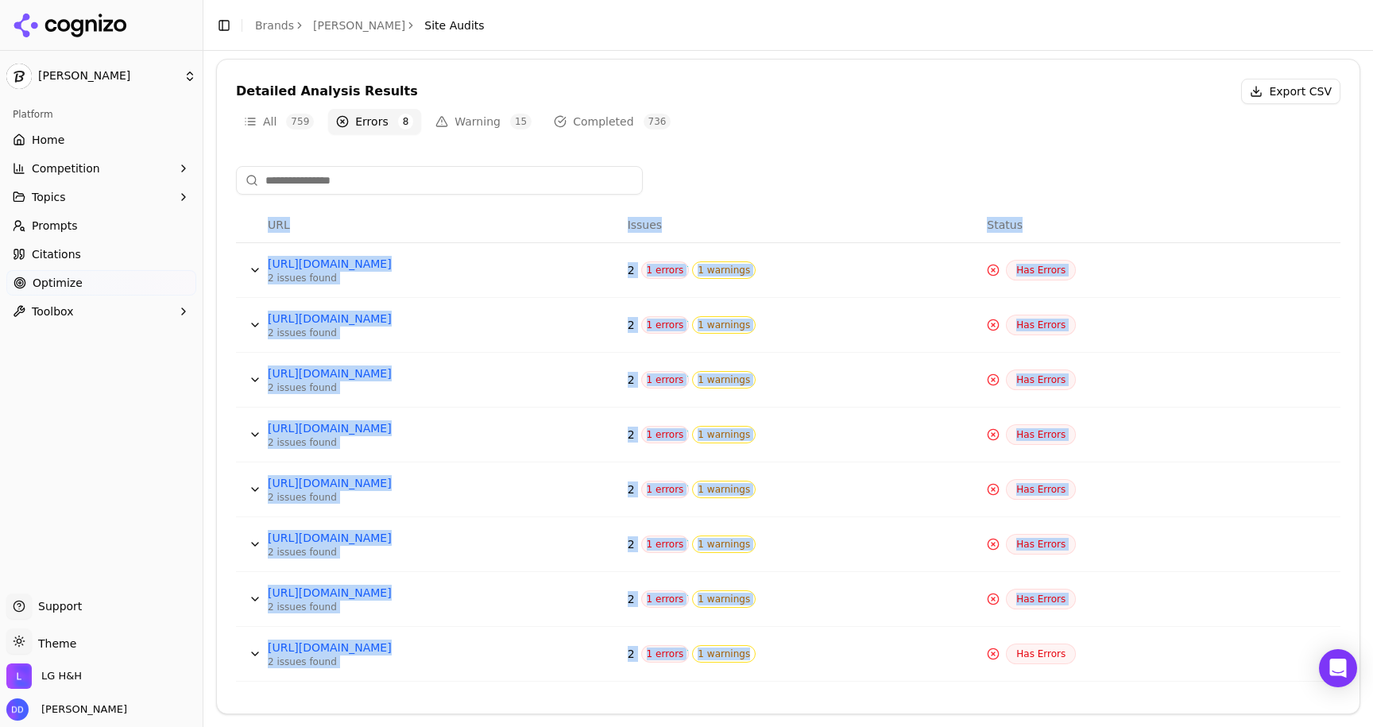
drag, startPoint x: 227, startPoint y: 223, endPoint x: 830, endPoint y: 675, distance: 753.2
click at [833, 675] on div "URL Issues Status https://cms.dev.lgbeauty.com/structure/pages;3c373d79-cd15-46…" at bounding box center [788, 423] width 1143 height 541
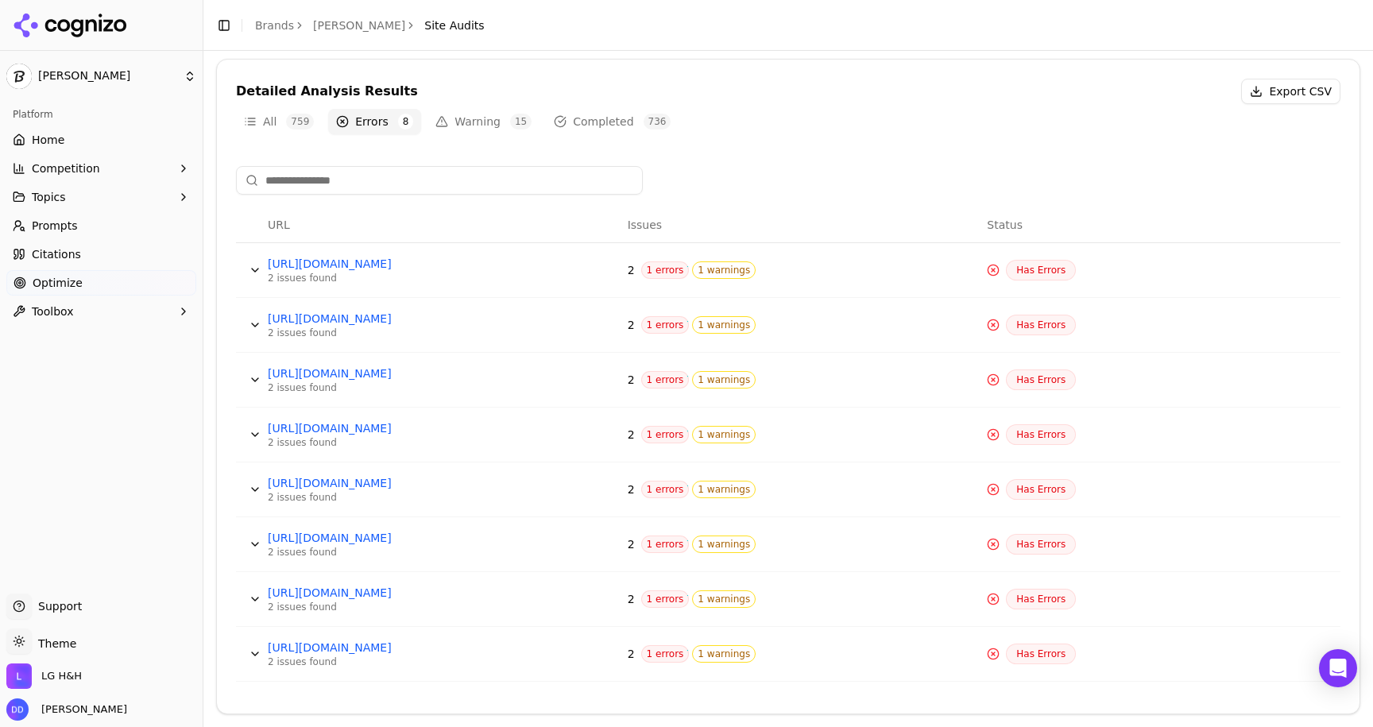
click at [817, 171] on div at bounding box center [788, 180] width 1104 height 29
click at [479, 117] on button "Warning 15" at bounding box center [483, 121] width 112 height 25
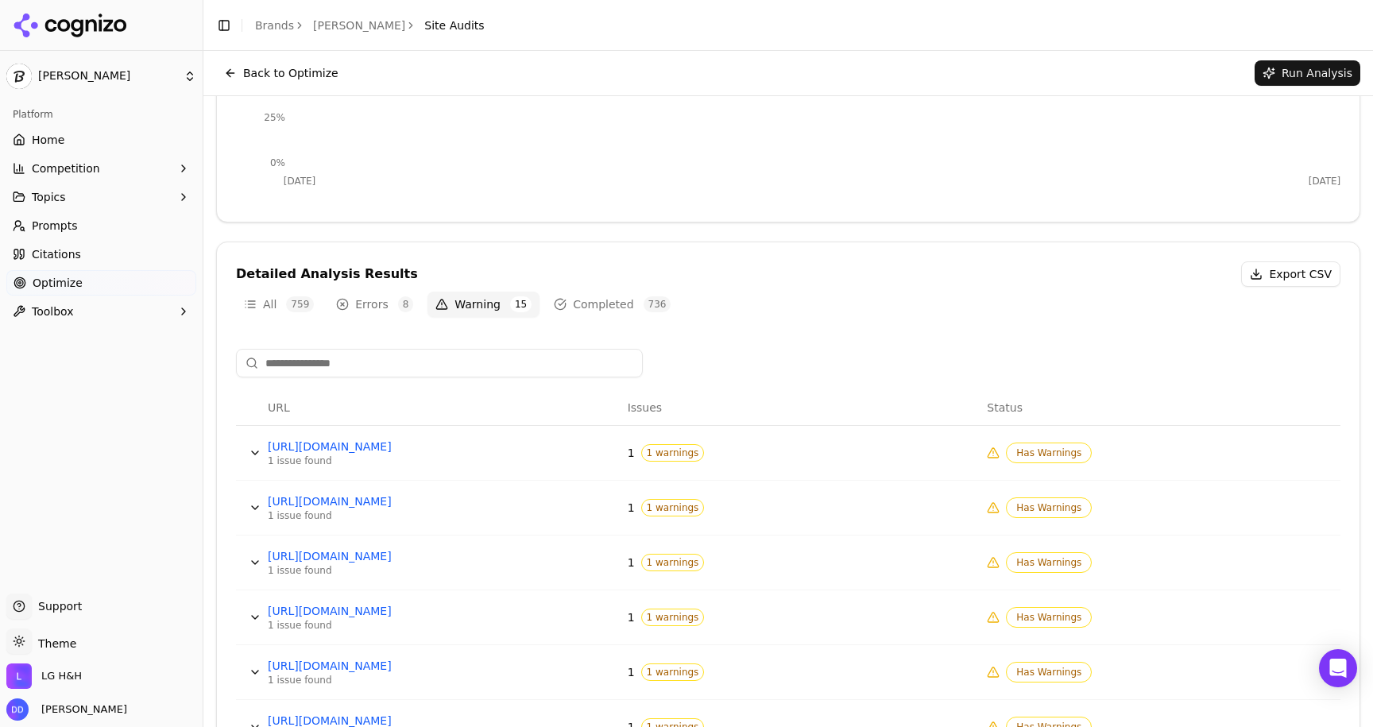
scroll to position [447, 0]
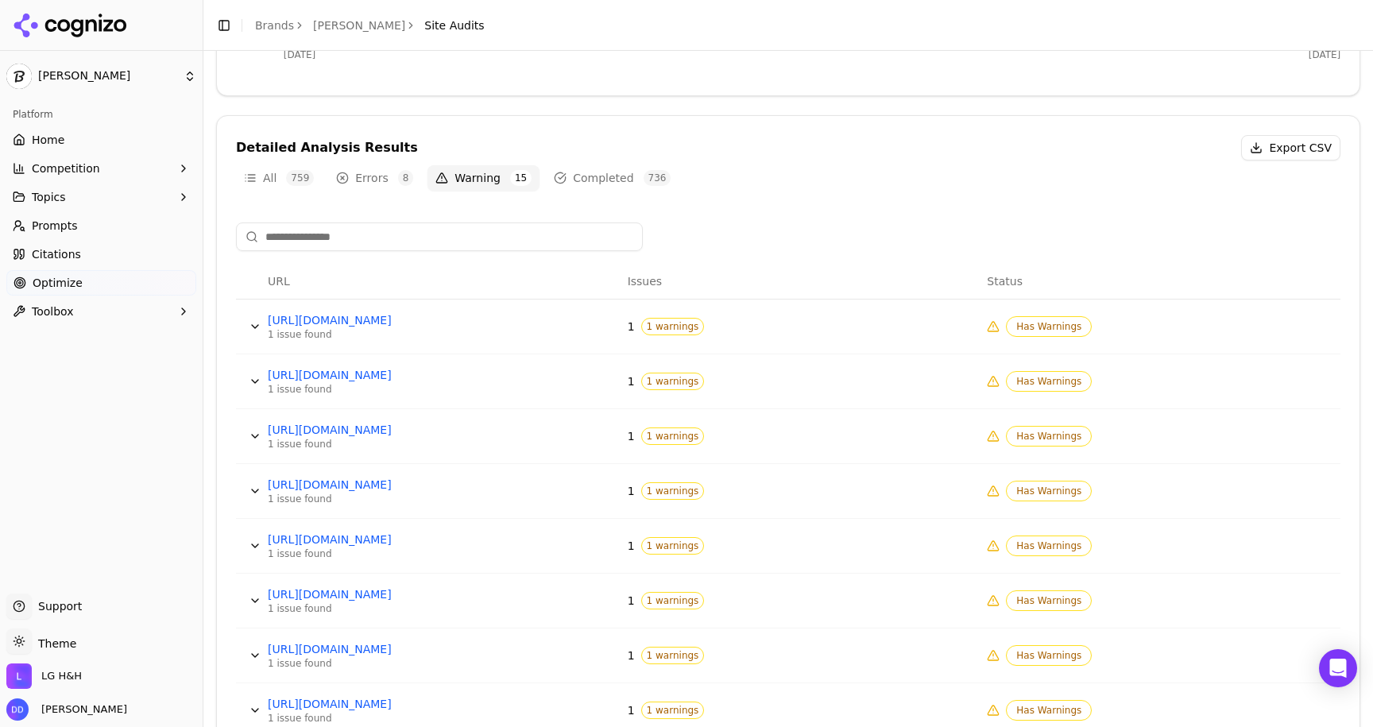
click at [360, 189] on button "Errors 8" at bounding box center [374, 177] width 93 height 25
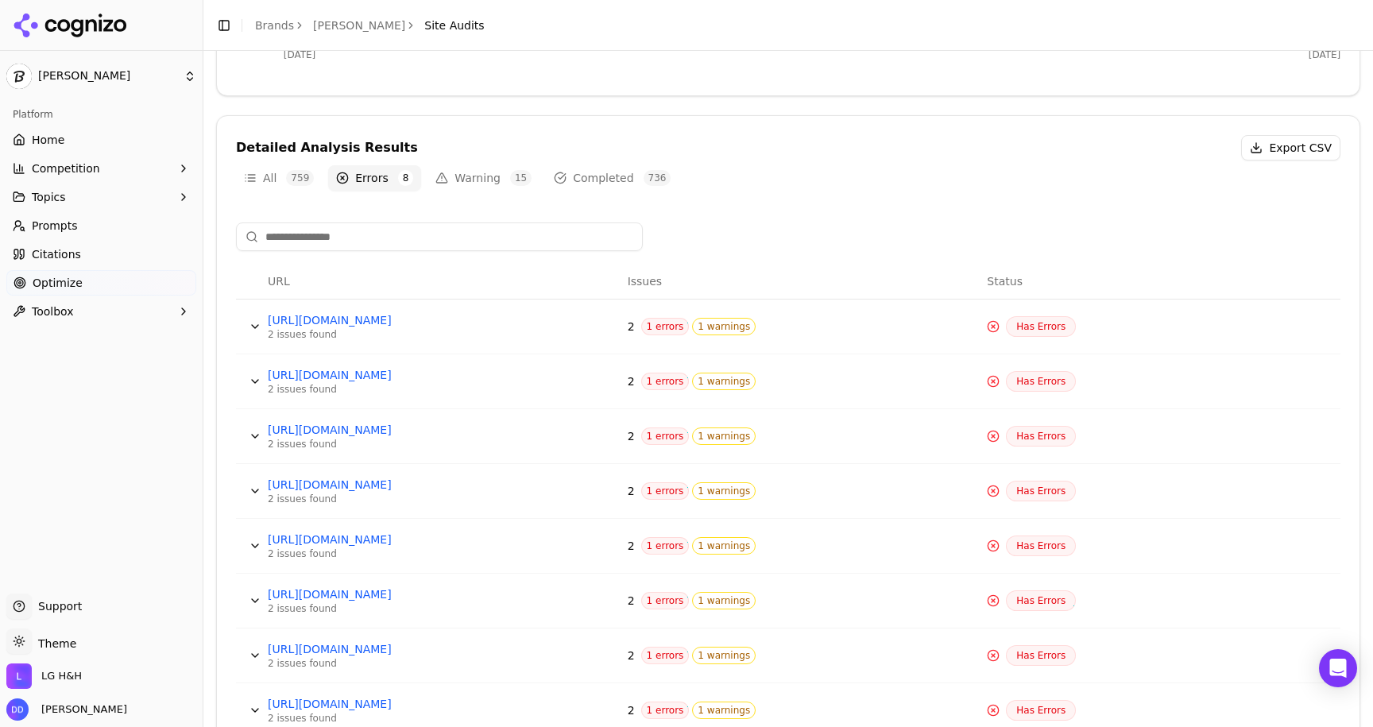
scroll to position [503, 0]
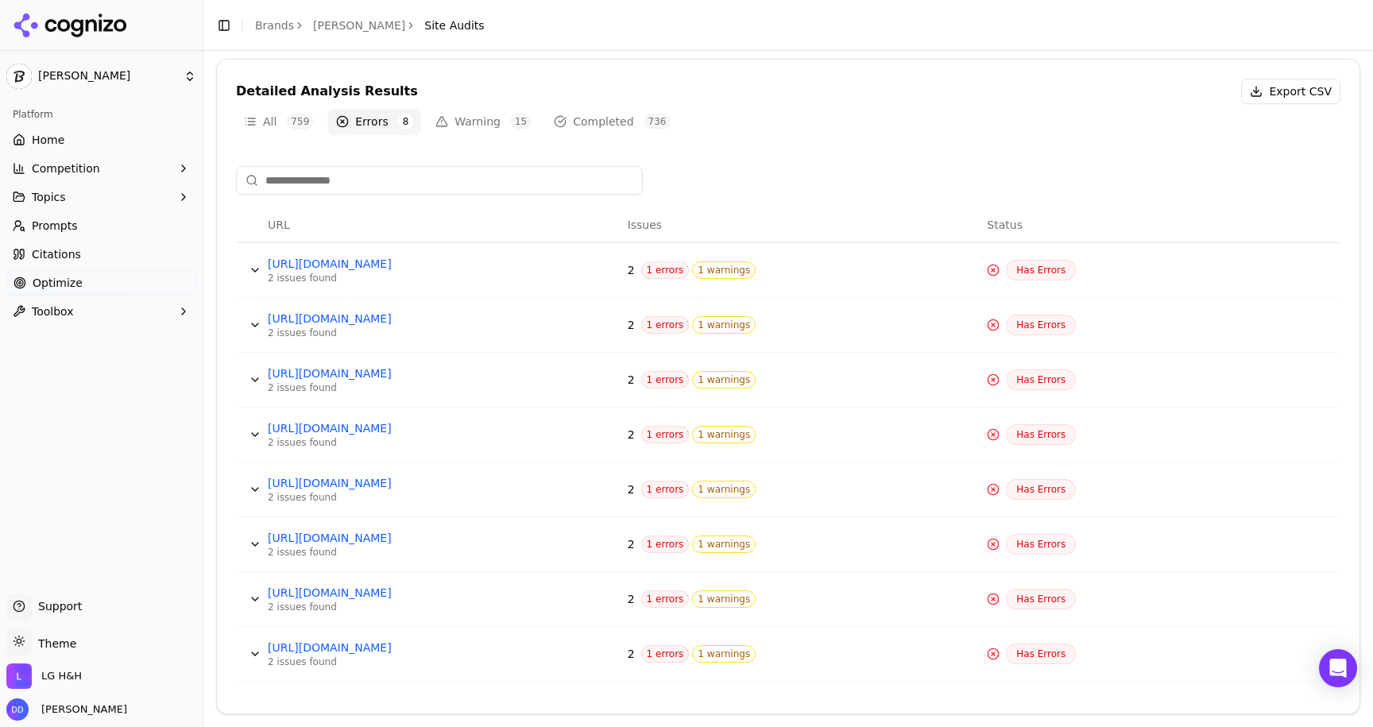
click at [477, 122] on button "Warning 15" at bounding box center [483, 121] width 112 height 25
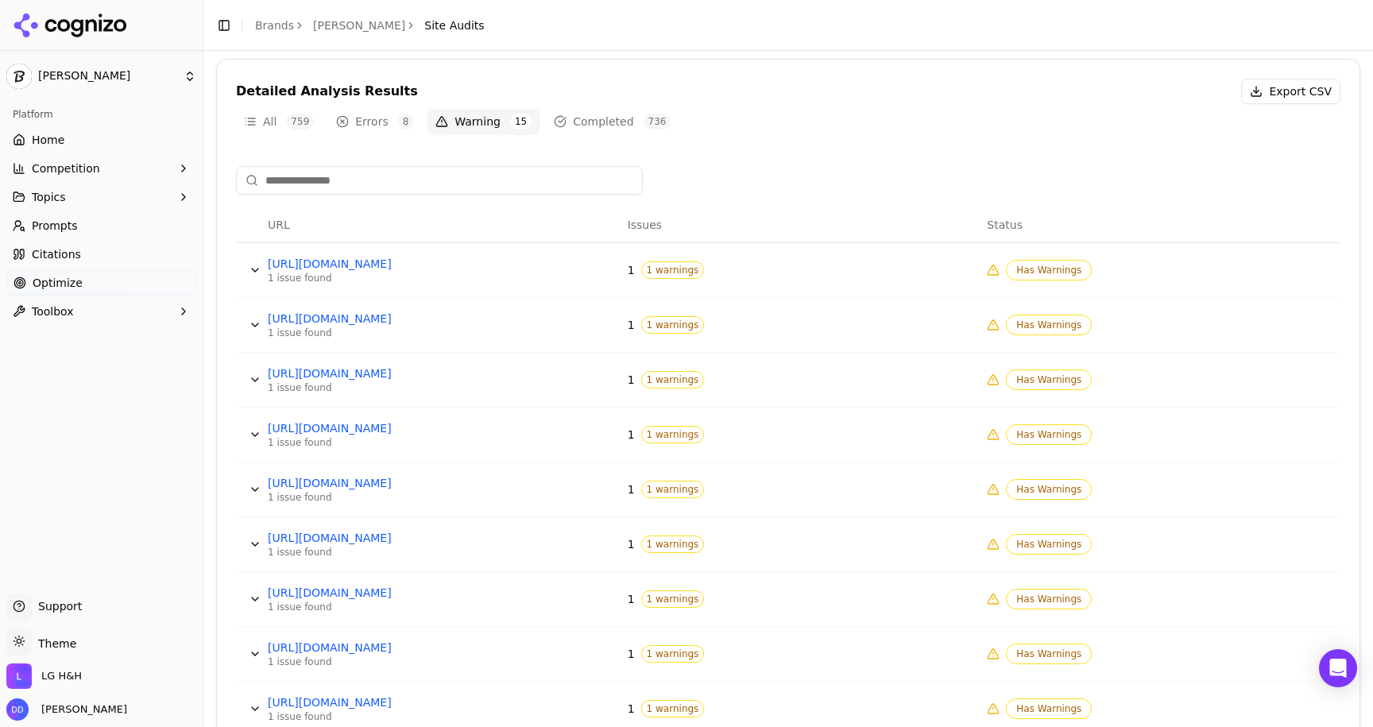
click at [417, 178] on input at bounding box center [439, 180] width 407 height 29
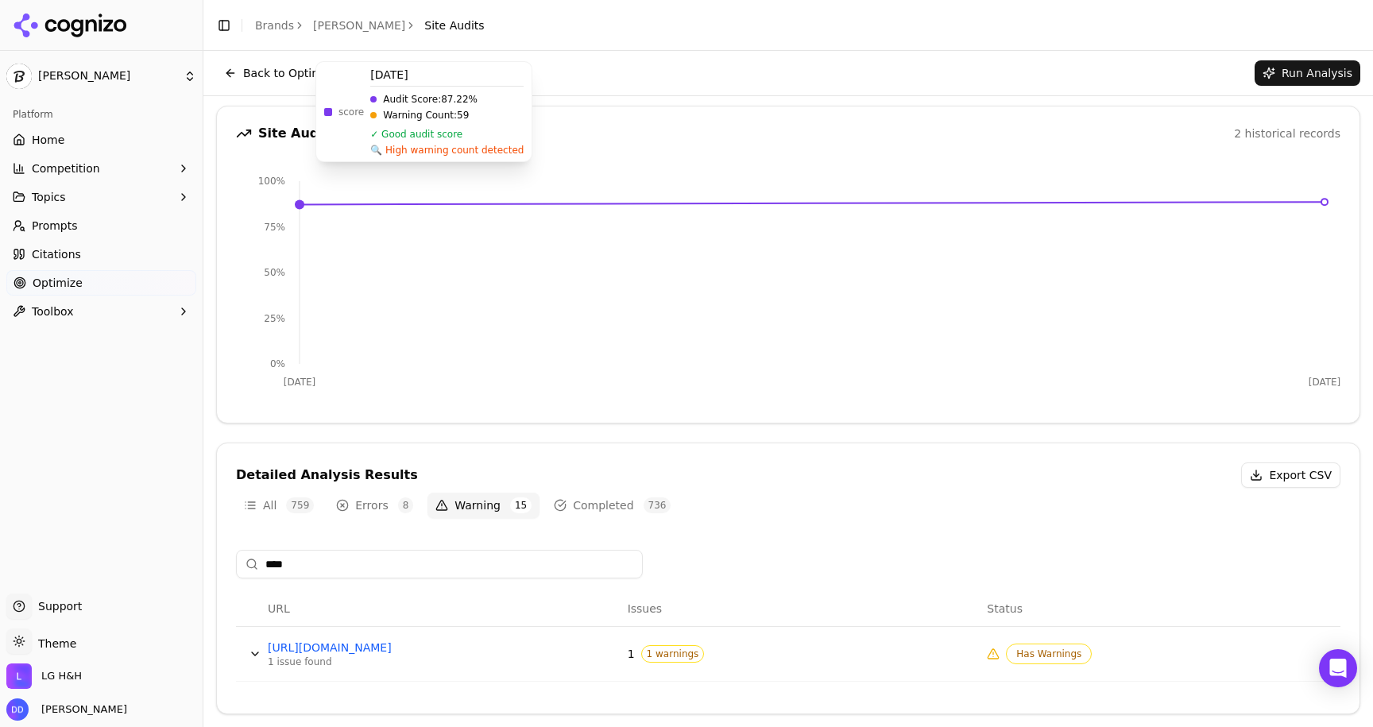
scroll to position [119, 0]
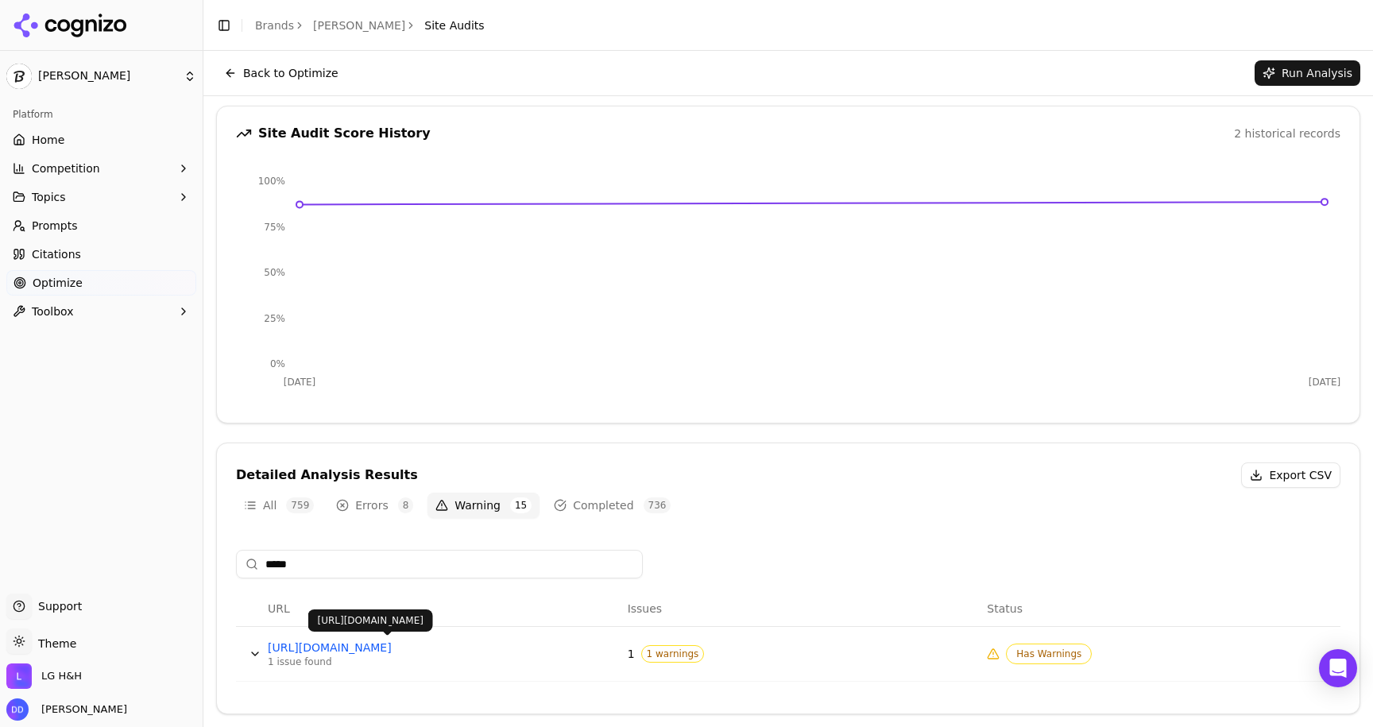
type input "*****"
click at [287, 665] on div "1 issue found" at bounding box center [387, 662] width 238 height 13
click at [257, 648] on button "Data table" at bounding box center [254, 653] width 25 height 25
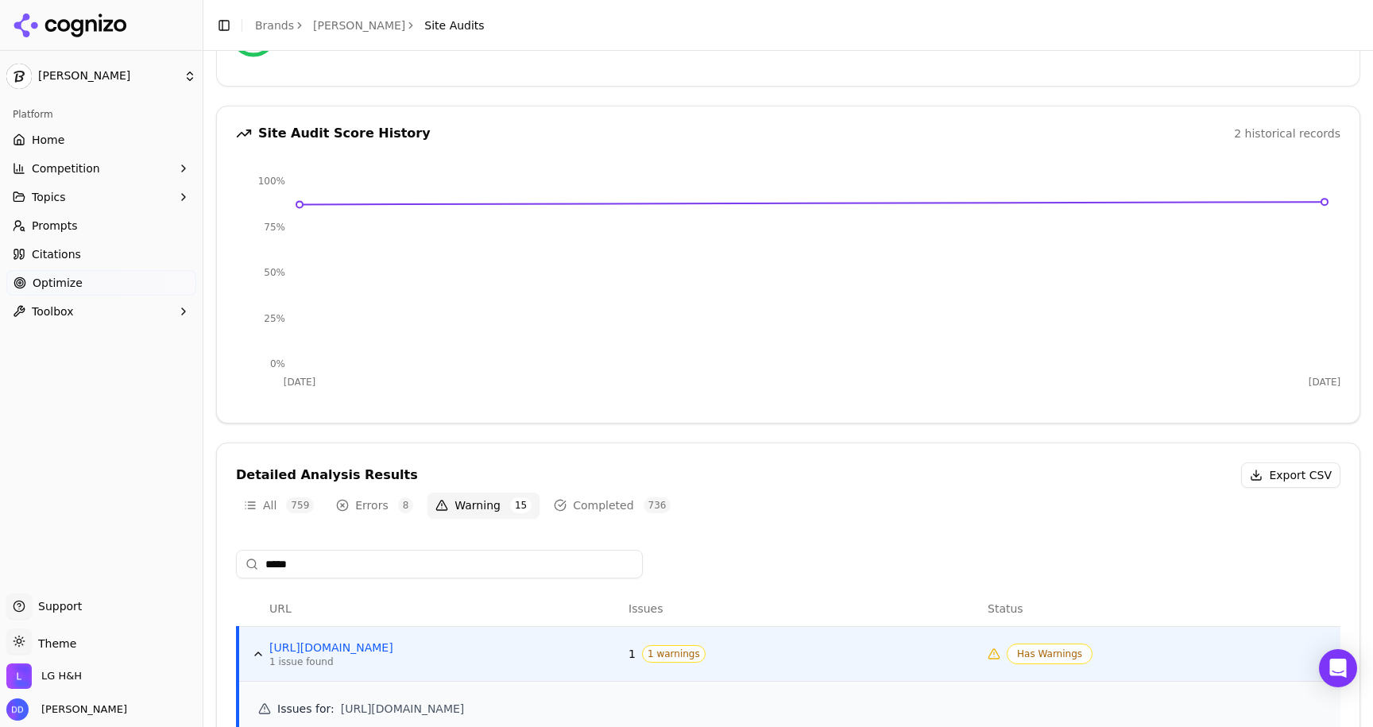
scroll to position [284, 0]
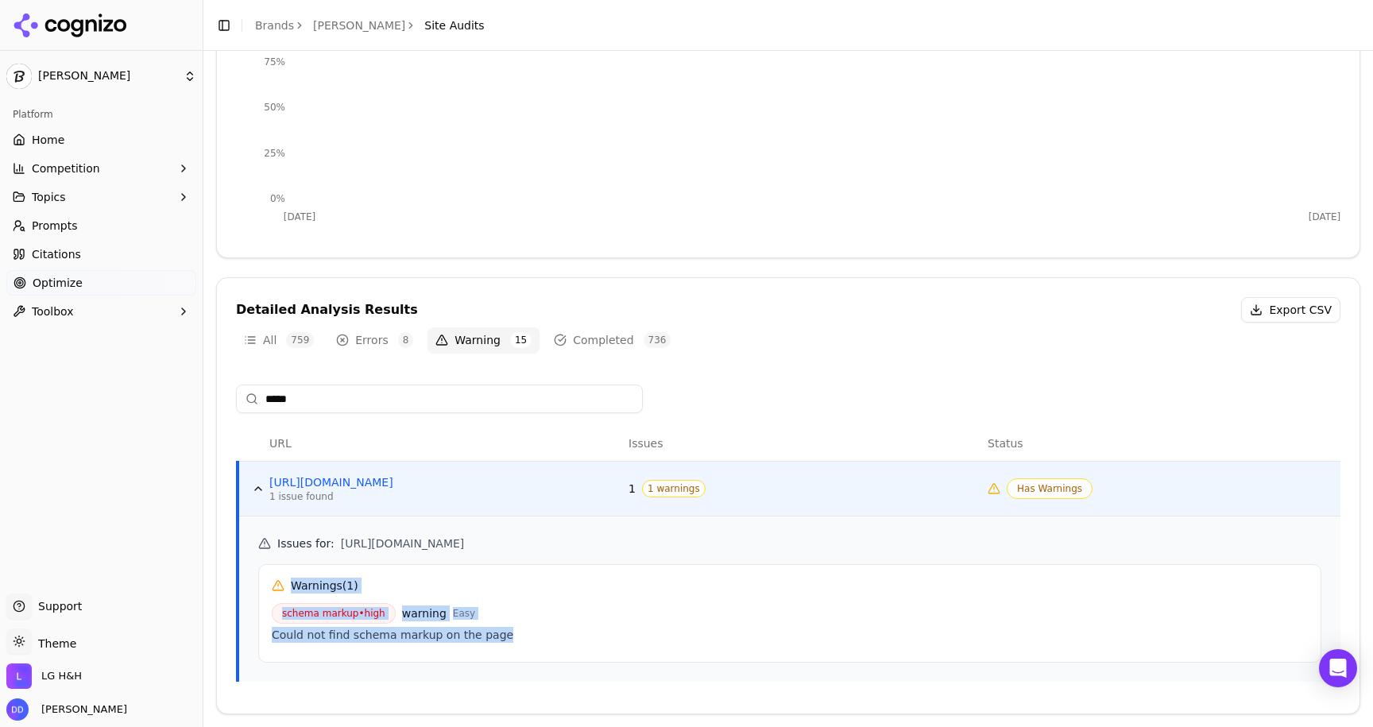
drag, startPoint x: 269, startPoint y: 586, endPoint x: 528, endPoint y: 649, distance: 267.5
click at [528, 649] on div "Warnings ( 1 ) schema markup • high warning Easy Could not find schema markup o…" at bounding box center [789, 613] width 1063 height 99
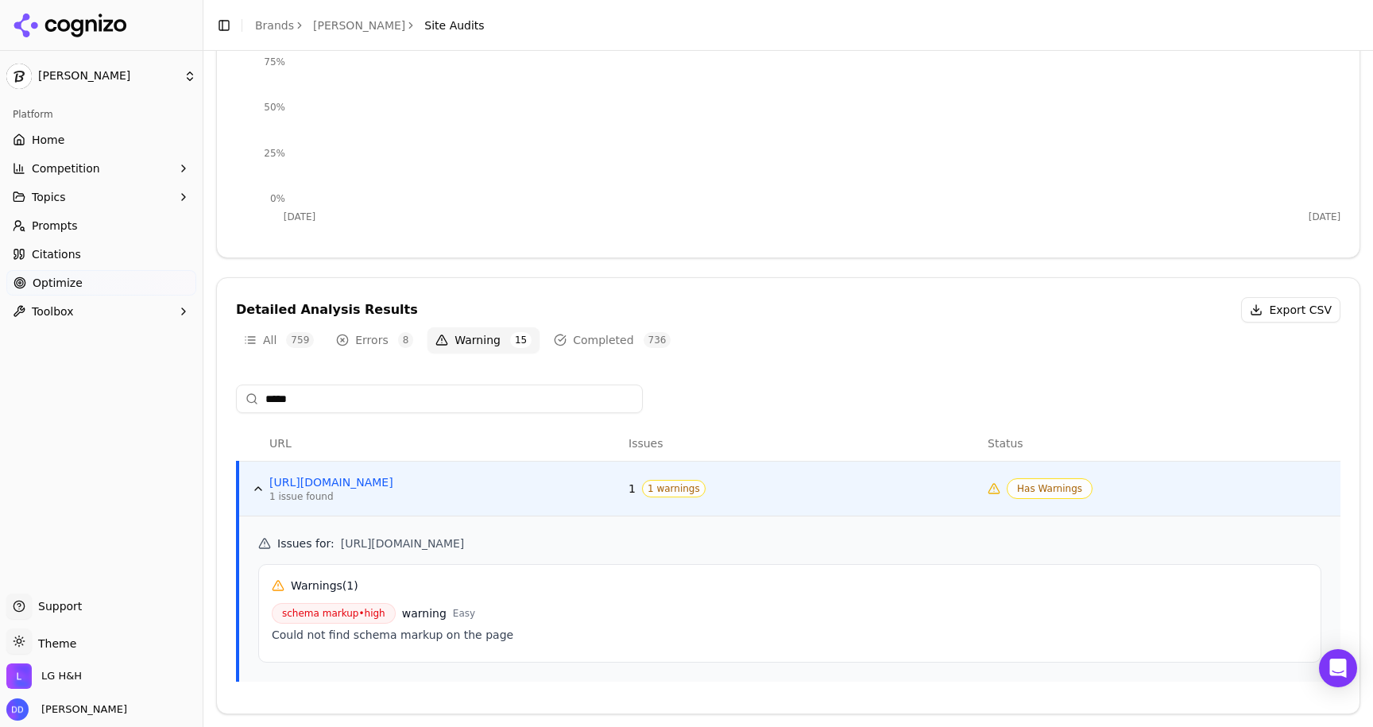
click at [524, 644] on div "schema markup • high warning Easy Could not find schema markup on the page" at bounding box center [790, 626] width 1036 height 46
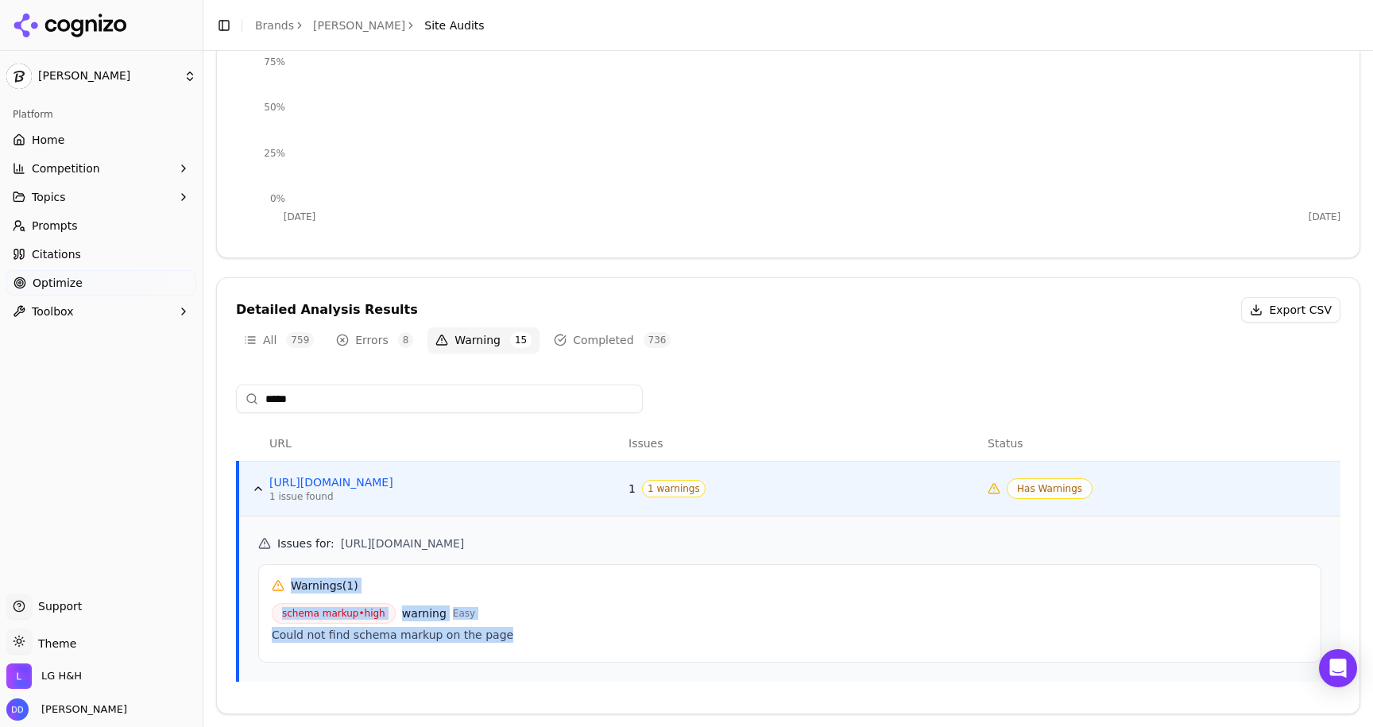
drag, startPoint x: 537, startPoint y: 645, endPoint x: 275, endPoint y: 578, distance: 270.8
click at [275, 578] on div "Warnings ( 1 ) schema markup • high warning Easy Could not find schema markup o…" at bounding box center [789, 613] width 1063 height 99
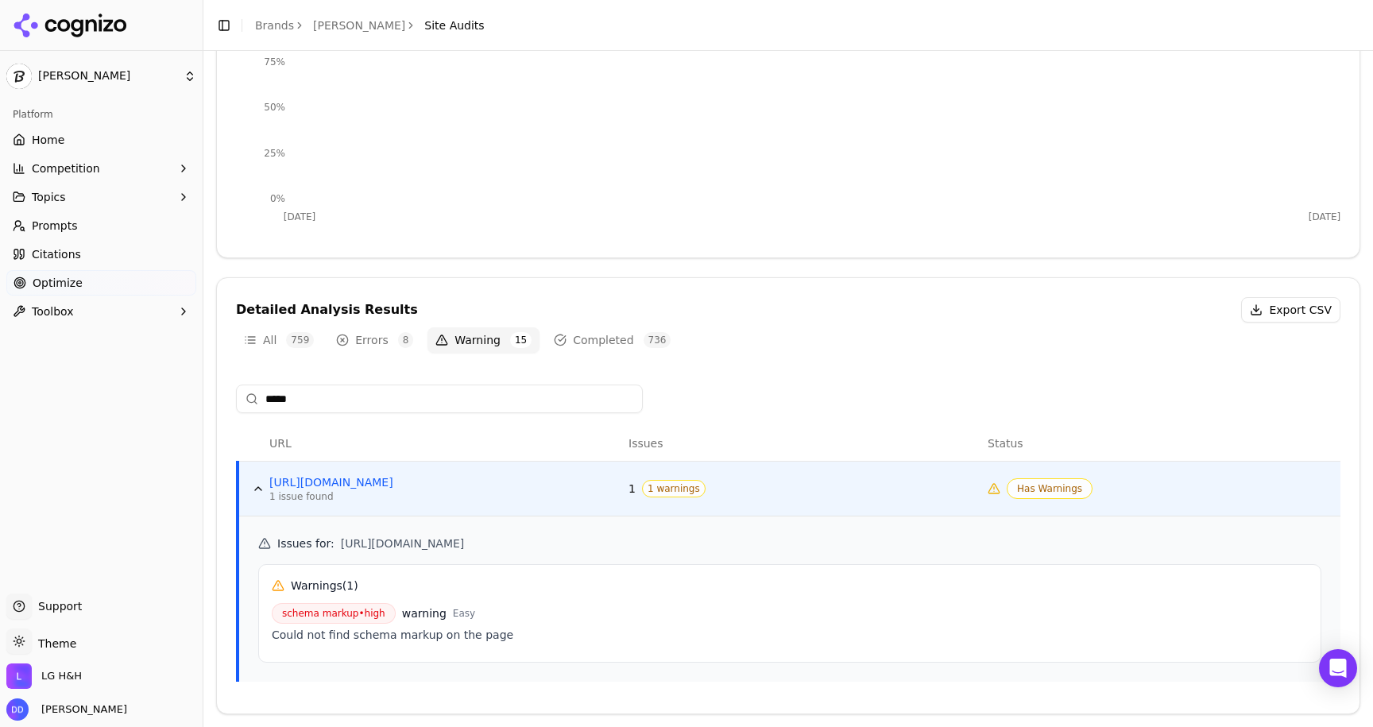
click at [265, 578] on div "Warnings ( 1 ) schema markup • high warning Easy Could not find schema markup o…" at bounding box center [789, 613] width 1063 height 99
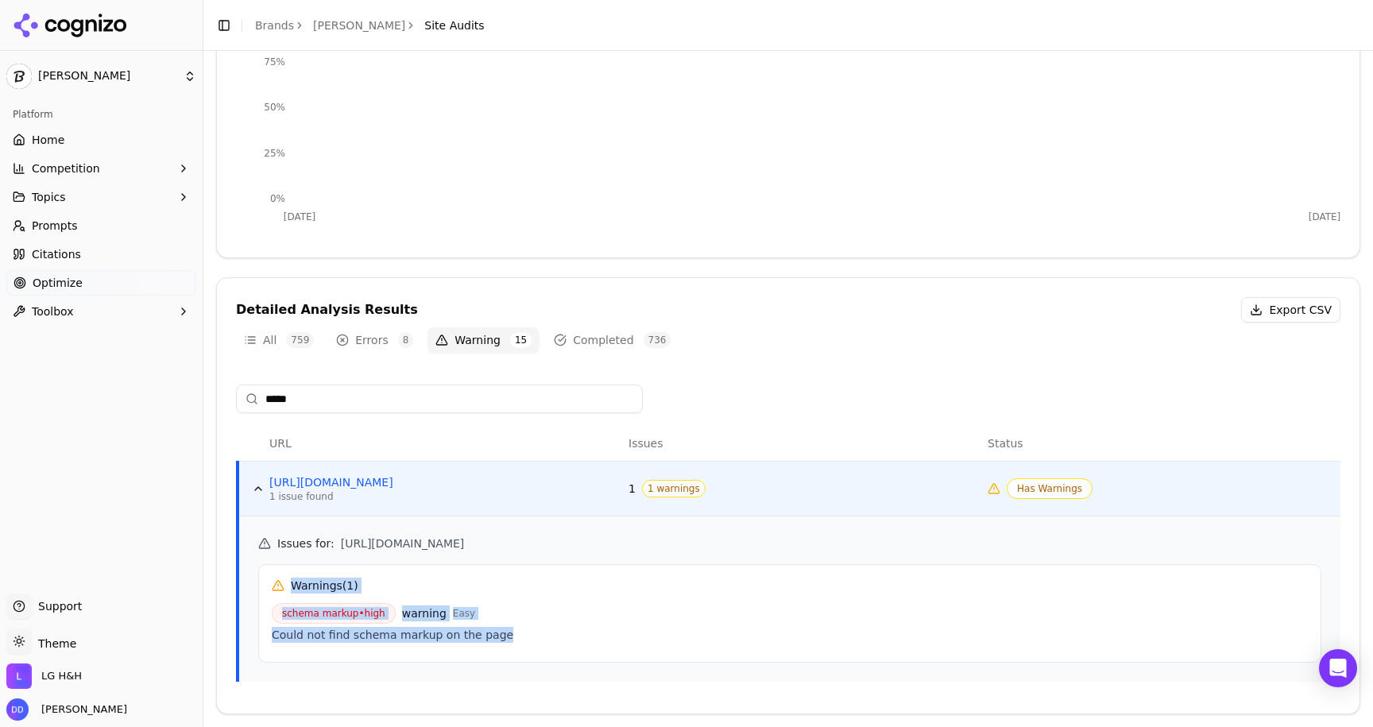
drag, startPoint x: 312, startPoint y: 592, endPoint x: 529, endPoint y: 632, distance: 220.7
click at [529, 632] on div "Warnings ( 1 ) schema markup • high warning Easy Could not find schema markup o…" at bounding box center [789, 613] width 1063 height 99
click at [529, 632] on div "Could not find schema markup on the page" at bounding box center [790, 635] width 1036 height 16
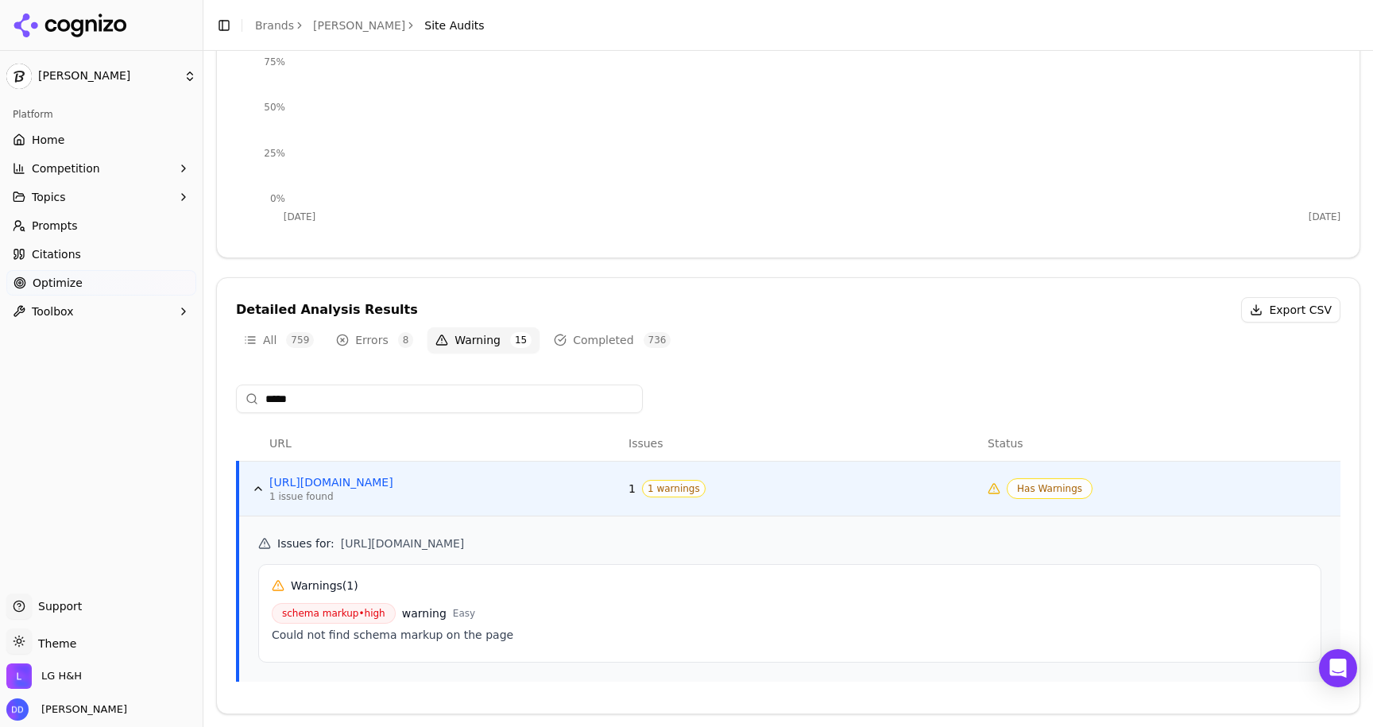
click at [307, 497] on div "1 issue found" at bounding box center [388, 496] width 238 height 13
click at [255, 489] on button "Data table" at bounding box center [258, 488] width 25 height 25
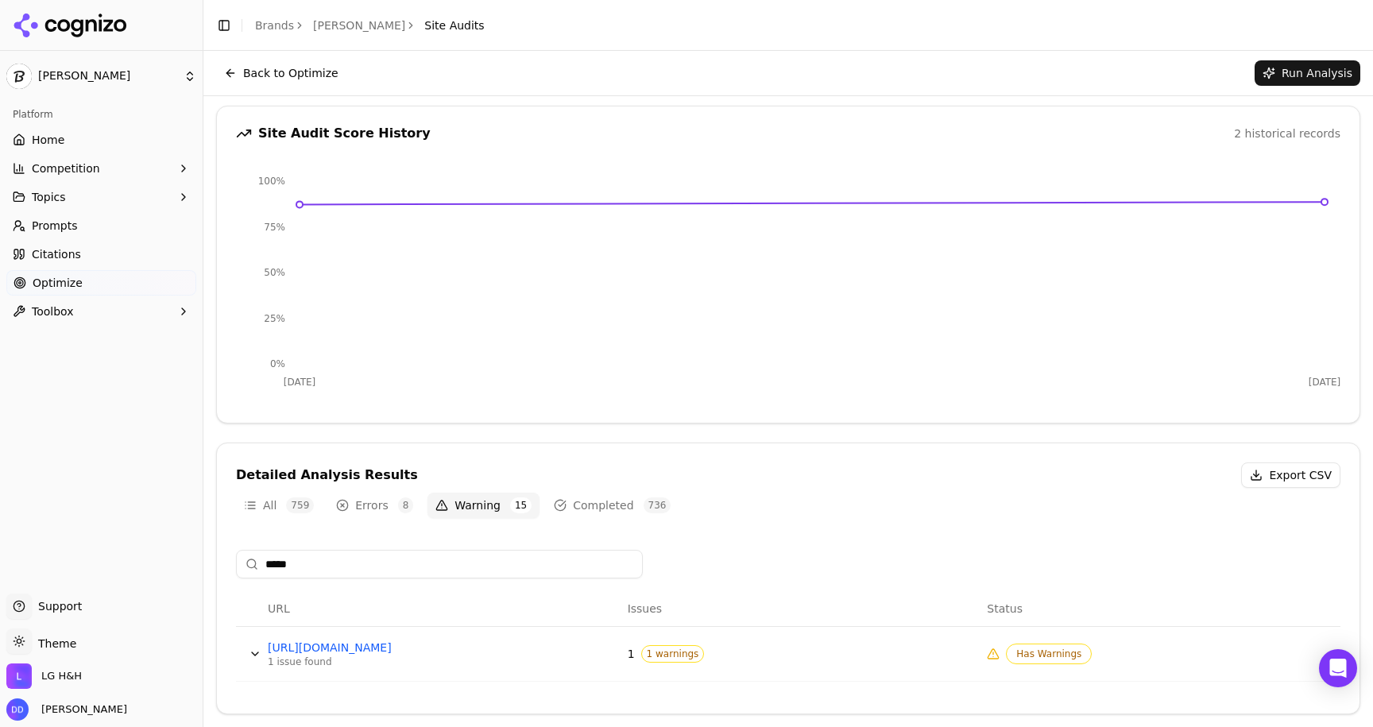
scroll to position [119, 0]
click at [357, 497] on button "Errors 8" at bounding box center [374, 505] width 93 height 25
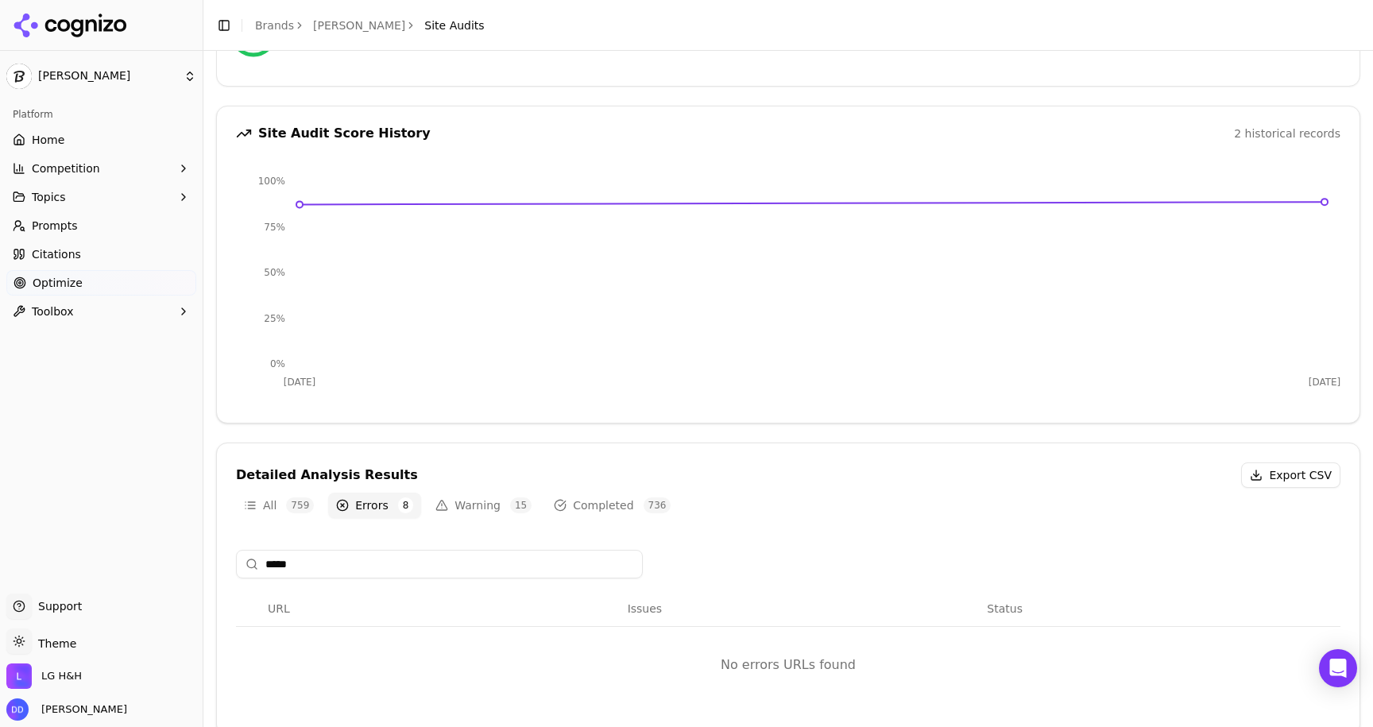
scroll to position [140, 0]
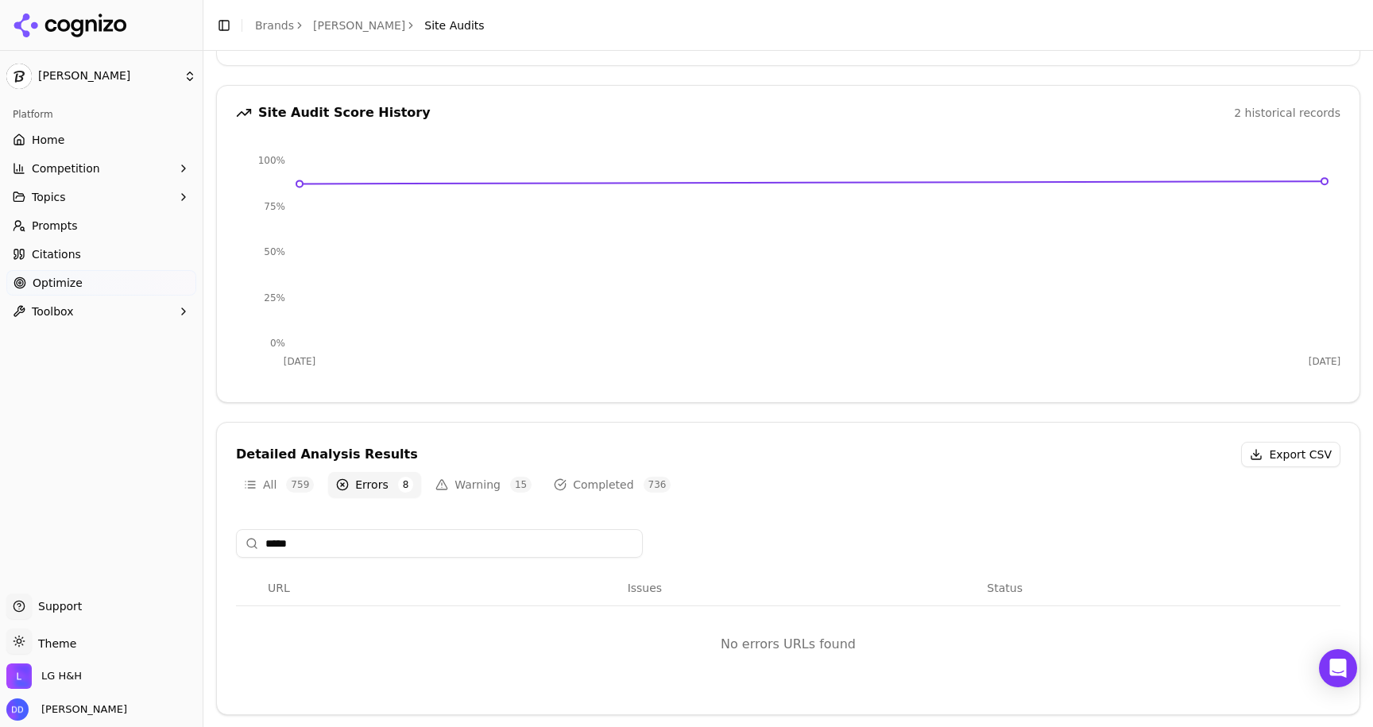
click at [465, 546] on input "*****" at bounding box center [439, 543] width 407 height 29
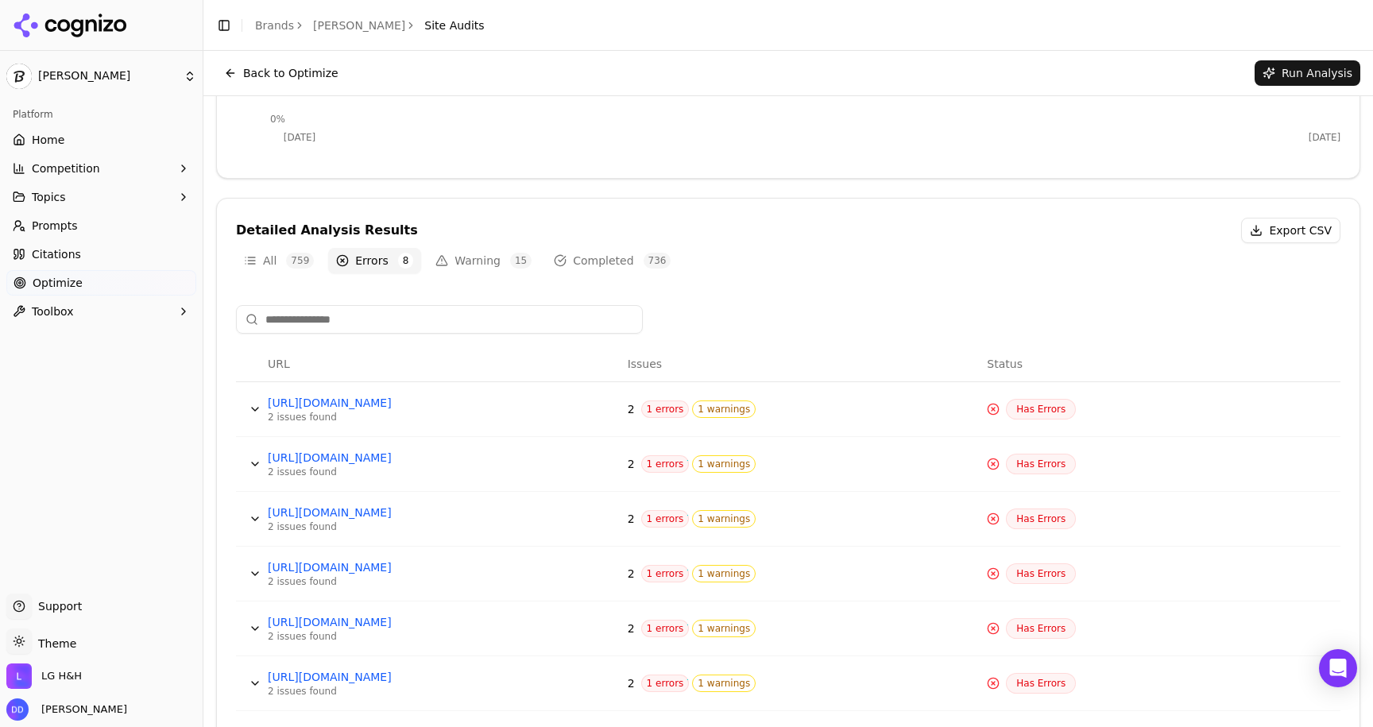
scroll to position [350, 0]
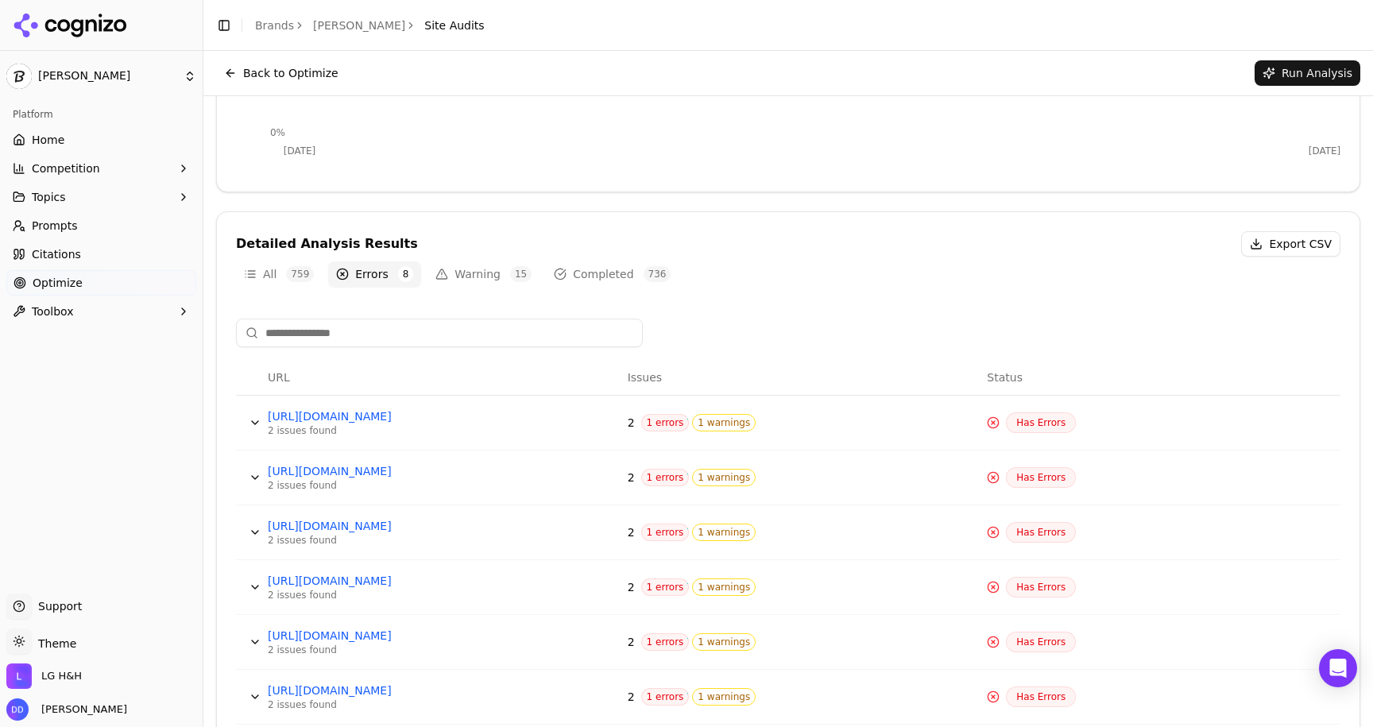
click at [472, 266] on button "Warning 15" at bounding box center [483, 273] width 112 height 25
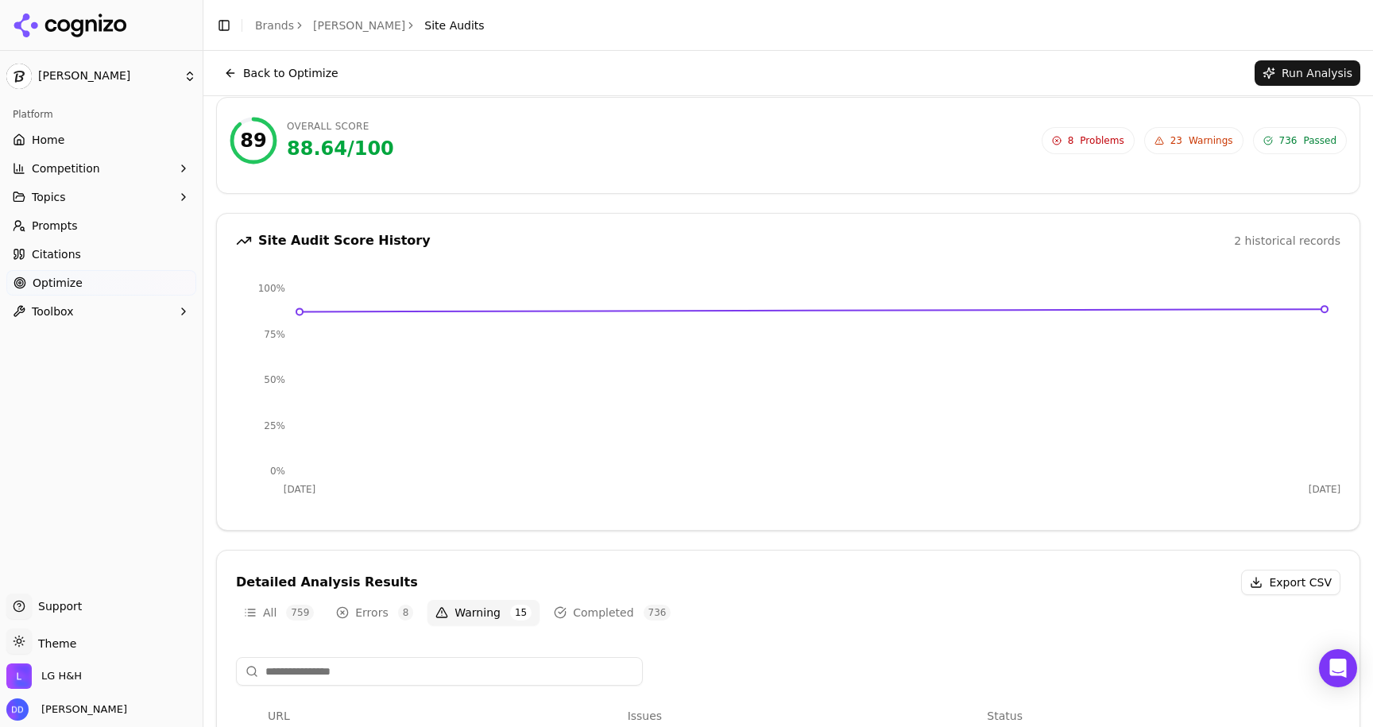
scroll to position [0, 0]
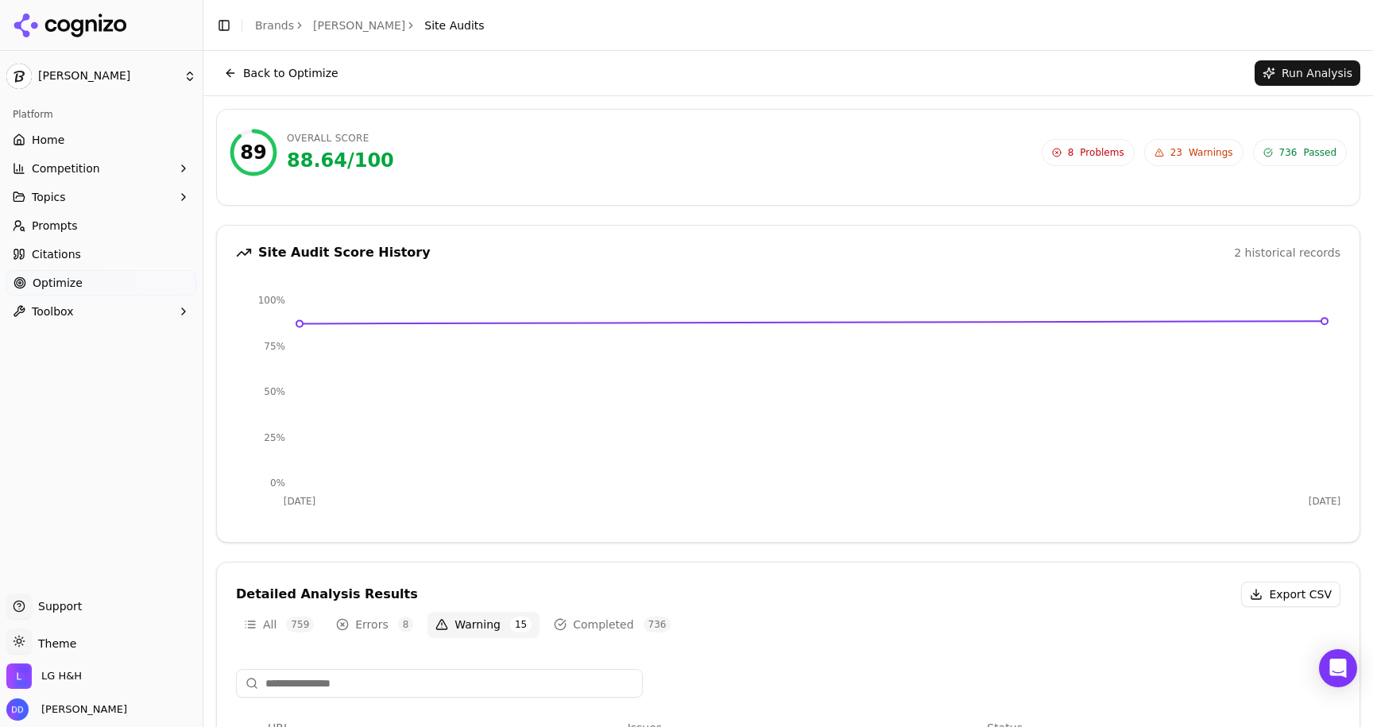
click at [313, 21] on link "[PERSON_NAME]" at bounding box center [359, 25] width 92 height 16
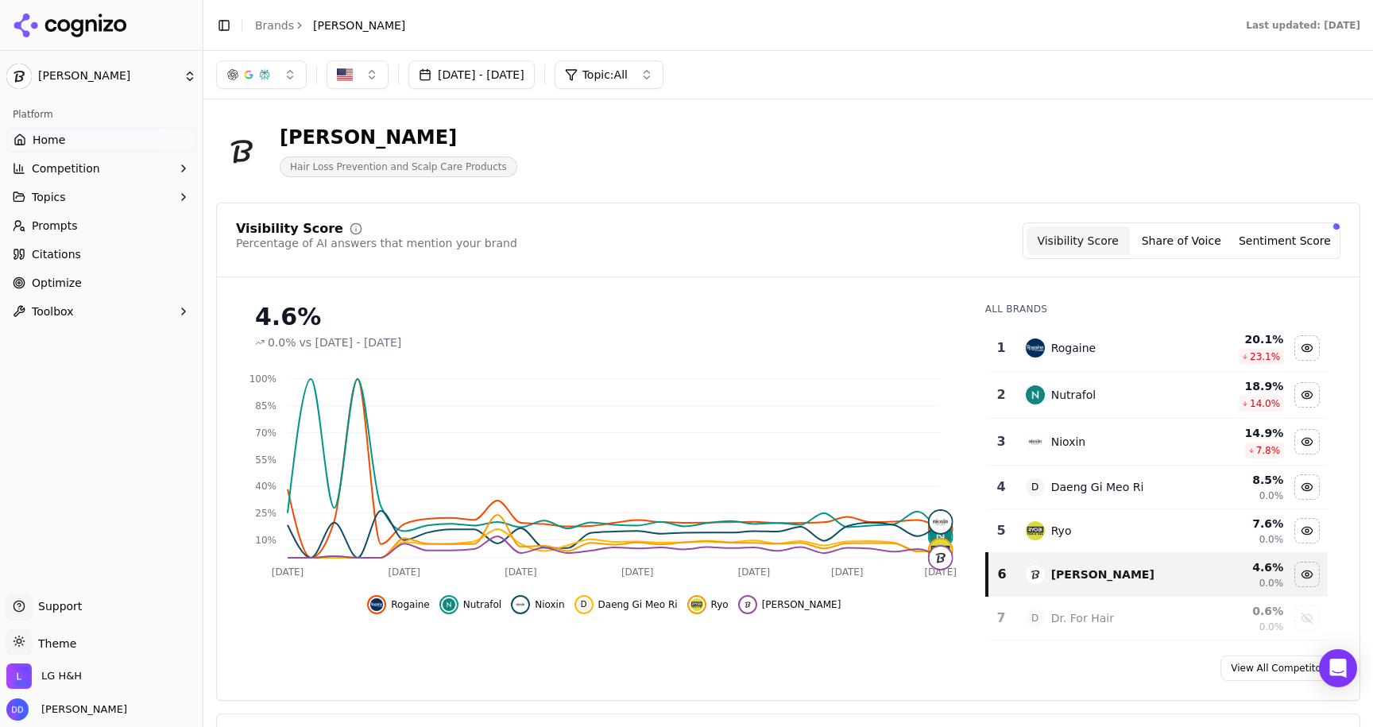
click at [272, 26] on link "Brands" at bounding box center [274, 25] width 39 height 13
